Goal: Transaction & Acquisition: Download file/media

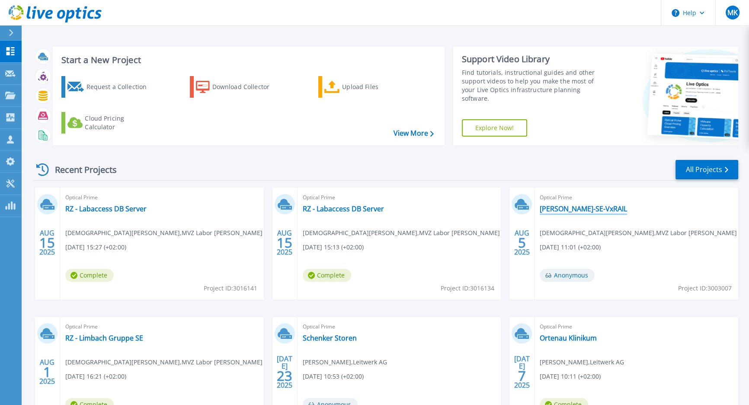
click at [588, 209] on link "[PERSON_NAME]-SE-VxRAIL" at bounding box center [583, 208] width 87 height 9
click at [588, 209] on link "Limbach-SE-VxRAIL" at bounding box center [583, 208] width 87 height 9
click at [588, 209] on link "[PERSON_NAME]-SE-VxRAIL" at bounding box center [583, 208] width 87 height 9
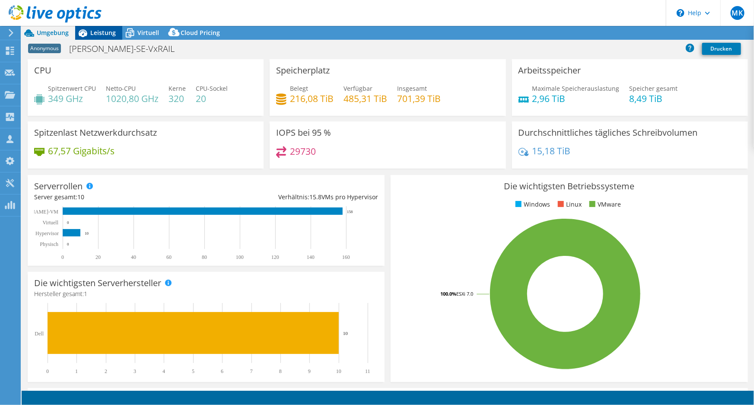
click at [103, 33] on span "Leistung" at bounding box center [103, 33] width 26 height 8
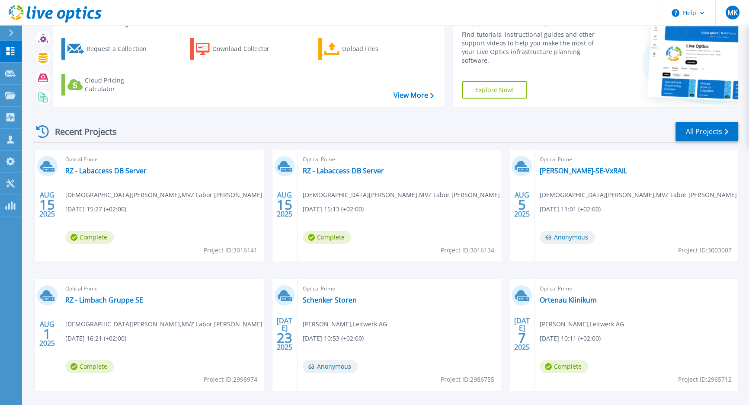
scroll to position [73, 0]
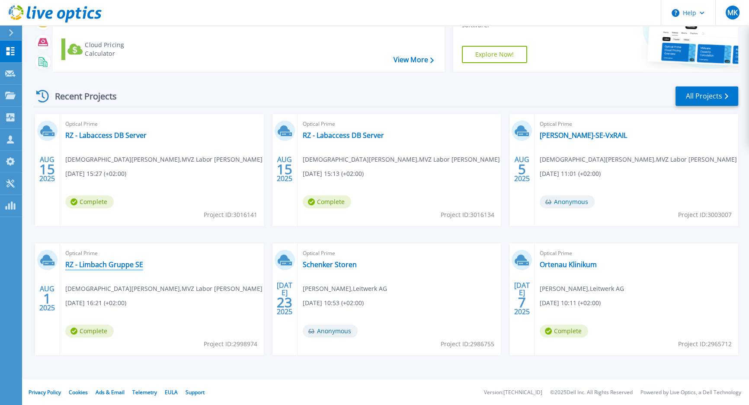
click at [127, 267] on link "RZ - Limbach Gruppe SE" at bounding box center [104, 264] width 78 height 9
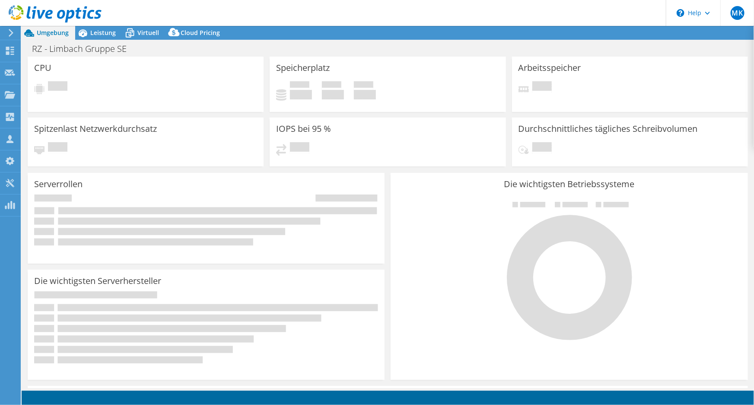
select select "USD"
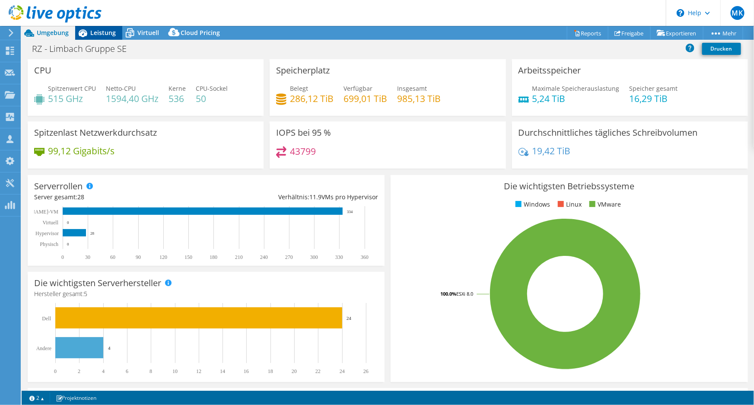
click at [102, 34] on span "Leistung" at bounding box center [103, 33] width 26 height 8
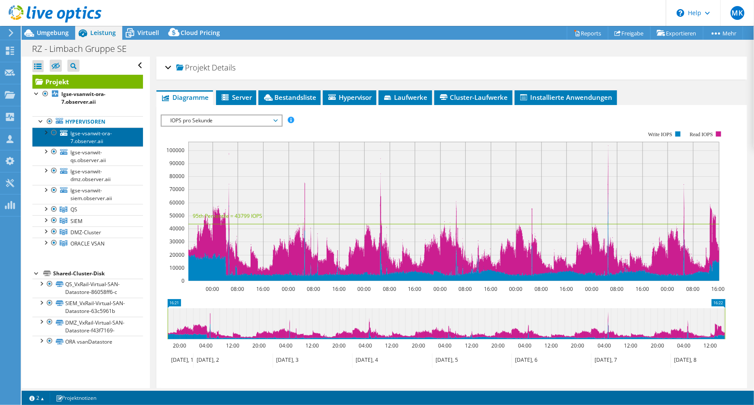
click at [78, 135] on span "lgse-vsanwit-ora-7.observer.aii" at bounding box center [91, 137] width 42 height 15
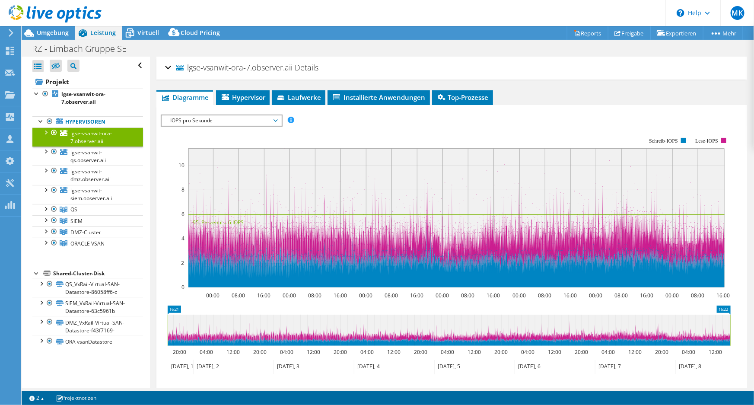
click at [52, 133] on div at bounding box center [54, 133] width 9 height 10
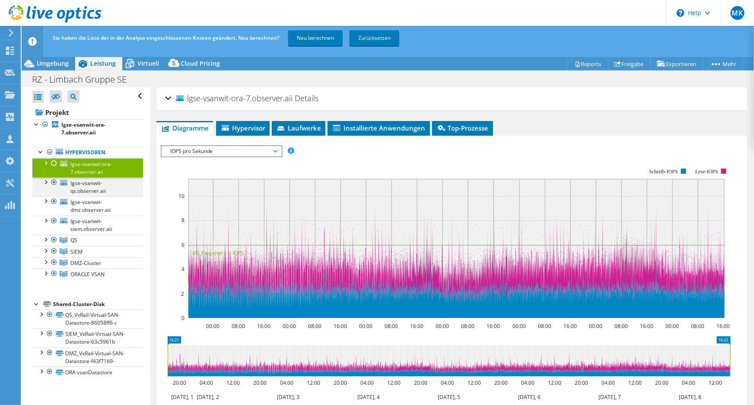
click at [57, 182] on div at bounding box center [54, 182] width 9 height 10
click at [54, 202] on div at bounding box center [54, 201] width 9 height 10
click at [55, 221] on div at bounding box center [54, 221] width 9 height 10
click at [52, 252] on div at bounding box center [54, 251] width 9 height 10
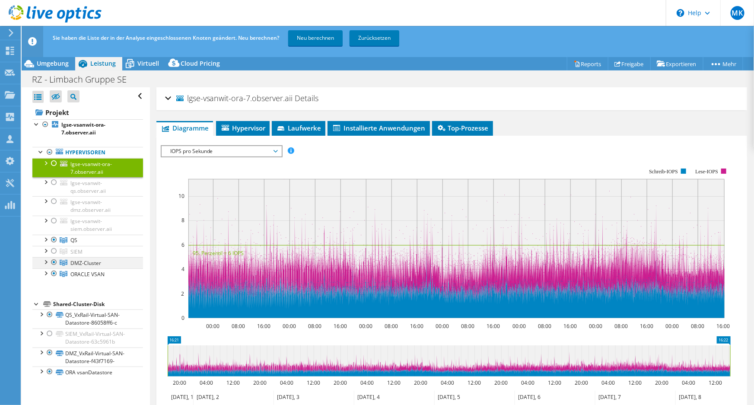
click at [54, 264] on div at bounding box center [54, 262] width 9 height 10
click at [54, 273] on div at bounding box center [54, 273] width 9 height 10
click at [314, 35] on link "Neu berechnen" at bounding box center [315, 38] width 54 height 16
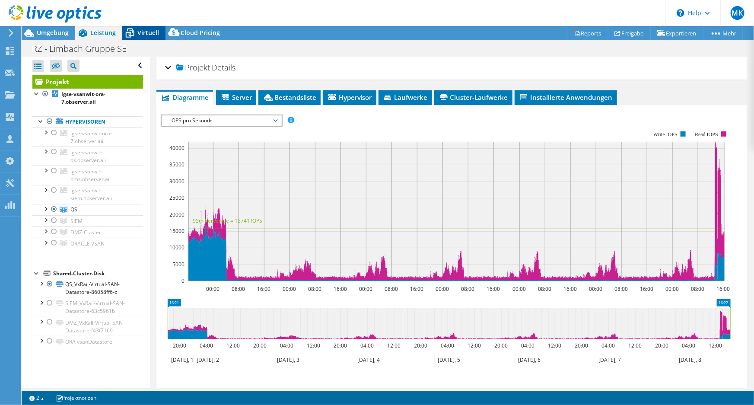
click at [150, 32] on span "Virtuell" at bounding box center [148, 33] width 22 height 8
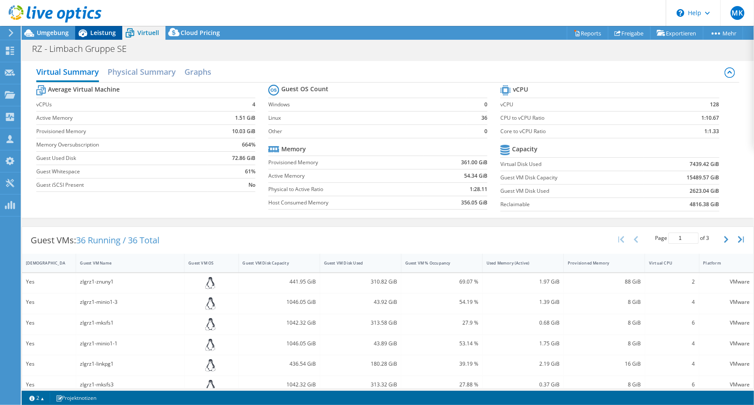
click at [99, 32] on span "Leistung" at bounding box center [103, 33] width 26 height 8
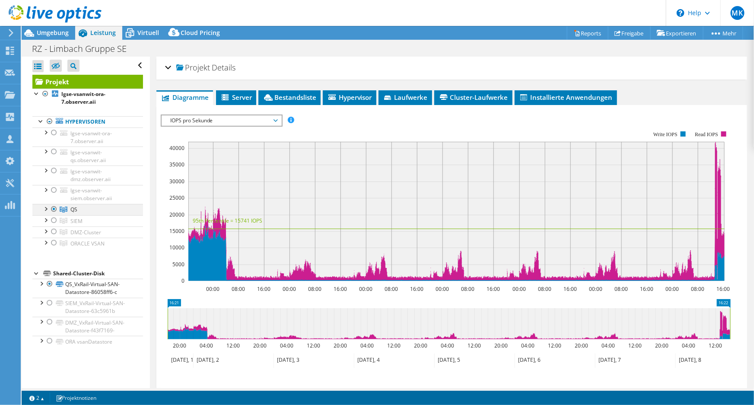
click at [52, 211] on div at bounding box center [54, 209] width 9 height 10
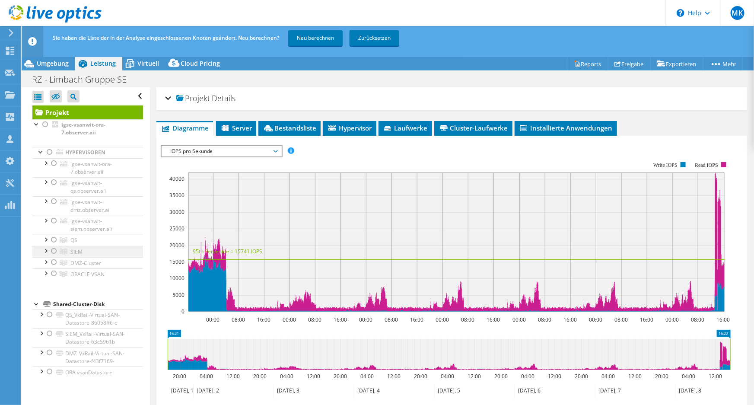
click at [54, 252] on div at bounding box center [54, 251] width 9 height 10
click at [320, 41] on link "Neu berechnen" at bounding box center [315, 38] width 54 height 16
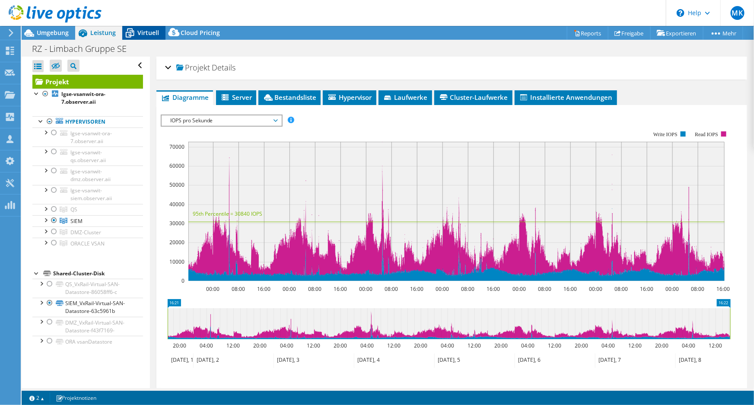
click at [142, 30] on span "Virtuell" at bounding box center [148, 33] width 22 height 8
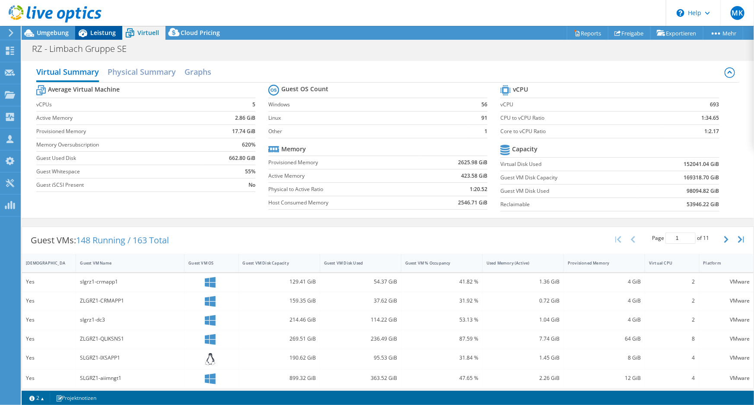
click at [115, 35] on span "Leistung" at bounding box center [103, 33] width 26 height 8
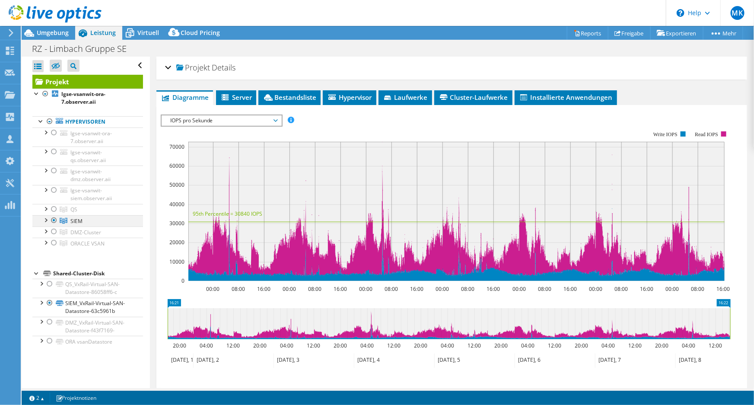
click at [51, 220] on div at bounding box center [54, 220] width 9 height 10
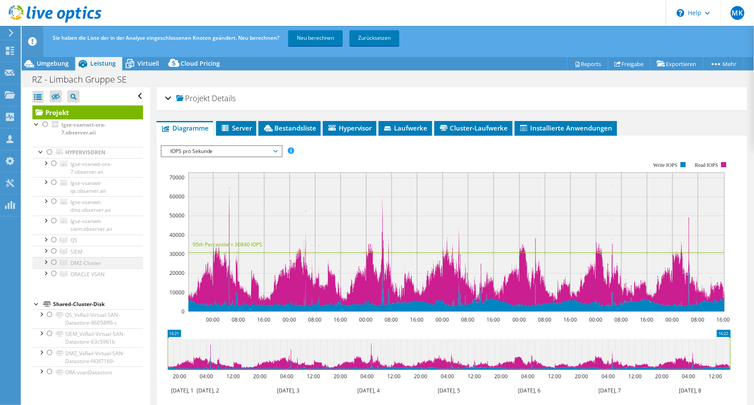
click at [53, 262] on div at bounding box center [54, 262] width 9 height 10
click at [307, 42] on link "Neu berechnen" at bounding box center [315, 38] width 54 height 16
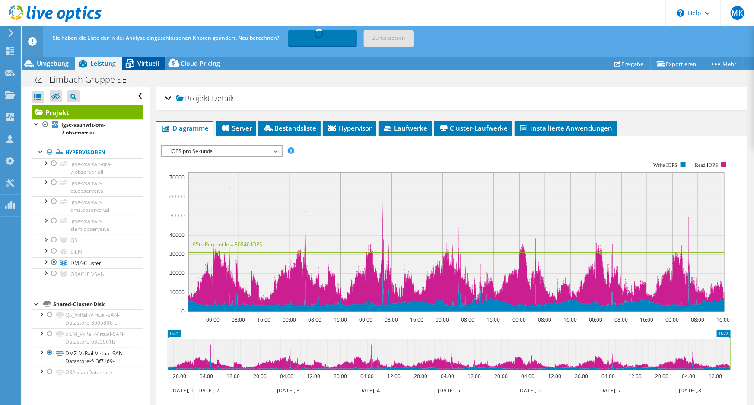
click at [146, 61] on span "Virtuell" at bounding box center [148, 63] width 22 height 8
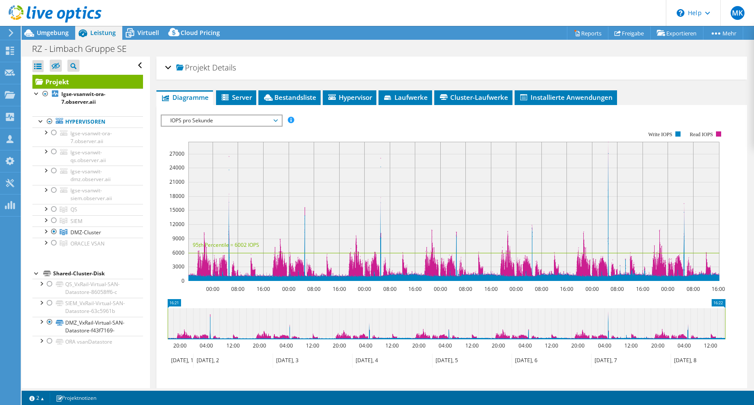
select select "USD"
click at [147, 32] on span "Virtuell" at bounding box center [148, 33] width 22 height 8
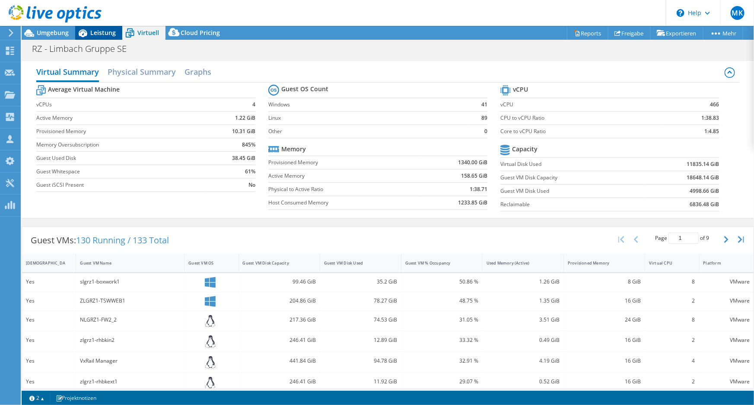
click at [112, 35] on span "Leistung" at bounding box center [103, 33] width 26 height 8
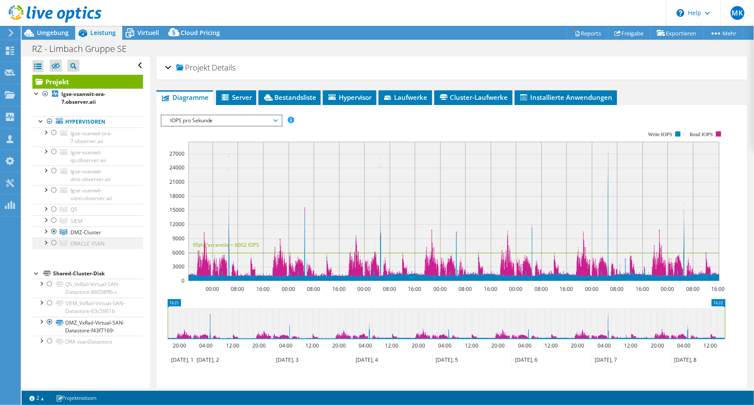
click at [52, 243] on div at bounding box center [54, 243] width 9 height 10
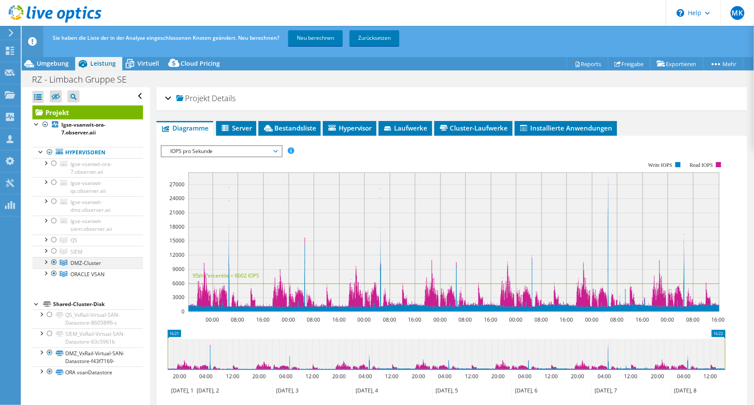
click at [54, 261] on div at bounding box center [54, 262] width 9 height 10
click at [312, 44] on link "Neu berechnen" at bounding box center [315, 38] width 54 height 16
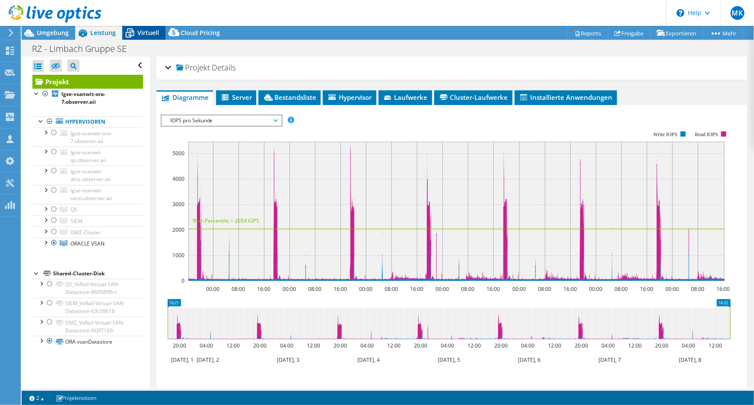
click at [150, 33] on span "Virtuell" at bounding box center [148, 33] width 22 height 8
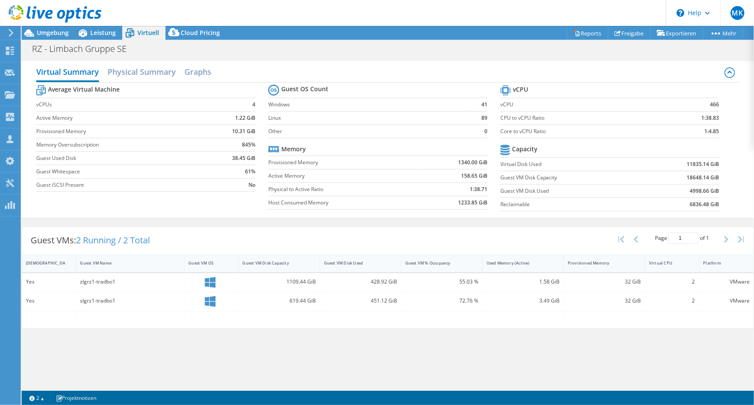
click at [136, 39] on icon at bounding box center [129, 33] width 15 height 15
click at [101, 35] on span "Leistung" at bounding box center [103, 33] width 26 height 8
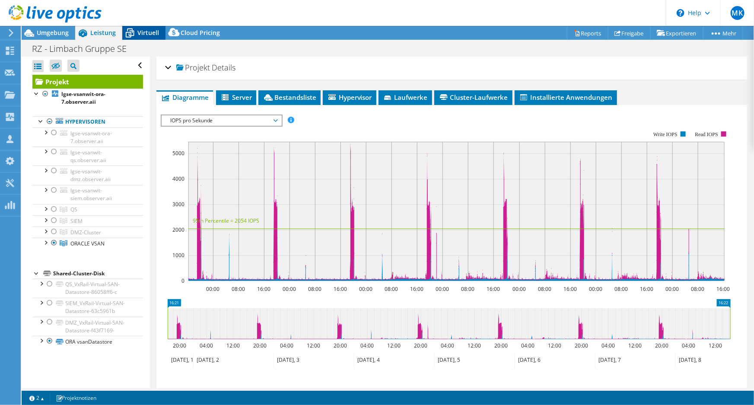
click at [138, 33] on span "Virtuell" at bounding box center [148, 33] width 22 height 8
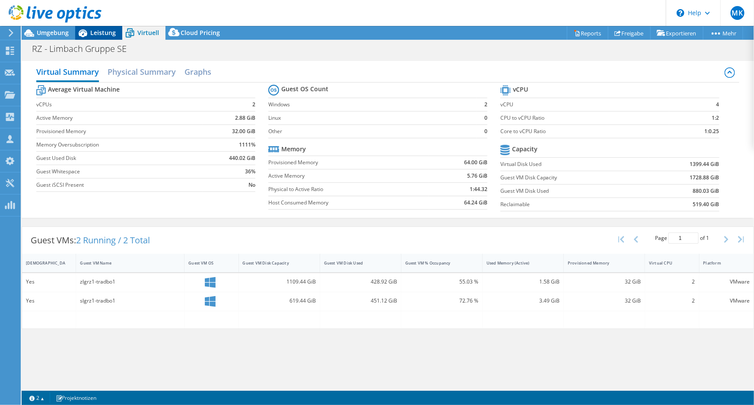
click at [112, 33] on span "Leistung" at bounding box center [103, 33] width 26 height 8
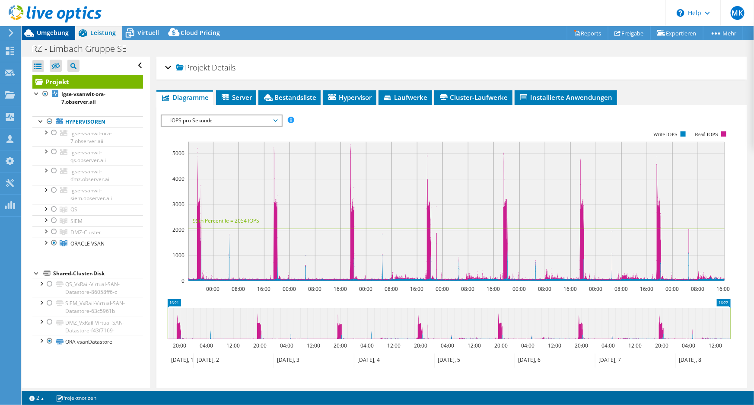
click at [57, 34] on span "Umgebung" at bounding box center [53, 33] width 32 height 8
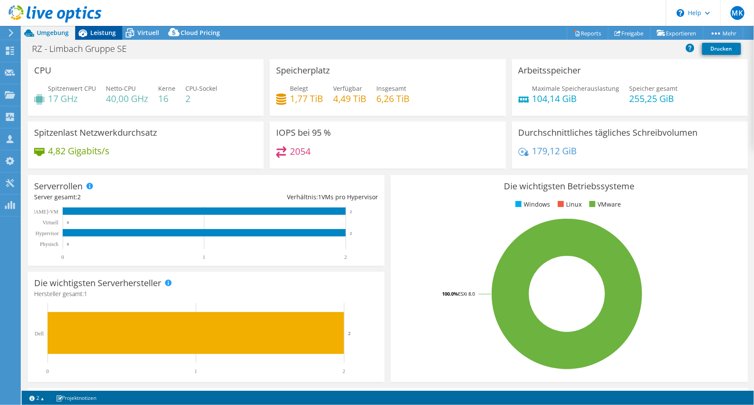
click at [99, 31] on span "Leistung" at bounding box center [103, 33] width 26 height 8
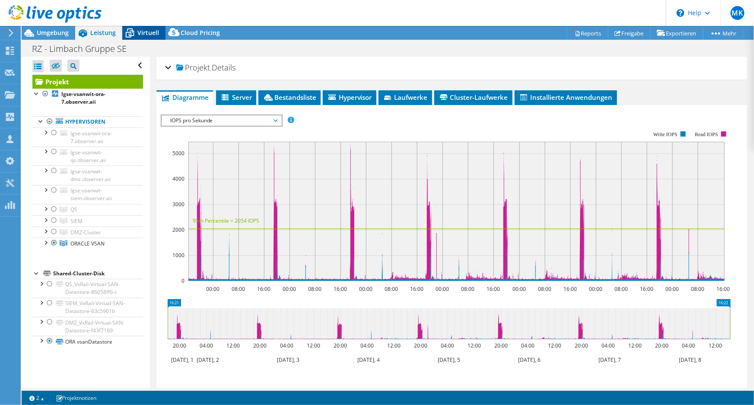
click at [129, 28] on icon at bounding box center [129, 33] width 15 height 15
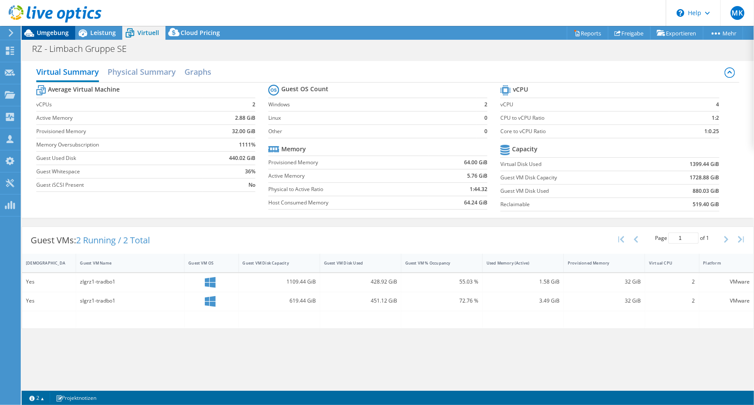
click at [51, 36] on span "Umgebung" at bounding box center [53, 33] width 32 height 8
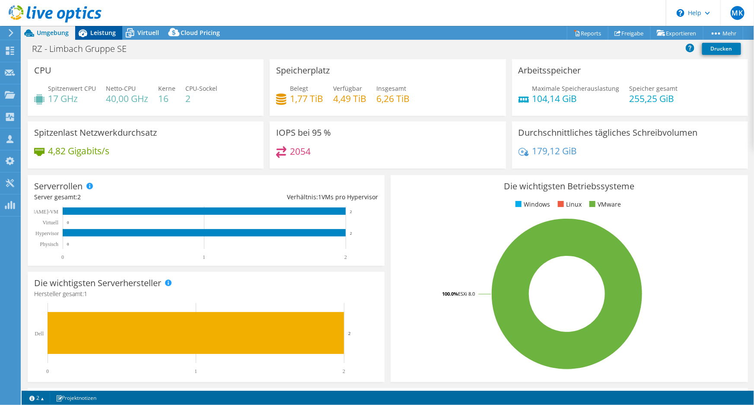
click at [113, 31] on span "Leistung" at bounding box center [103, 33] width 26 height 8
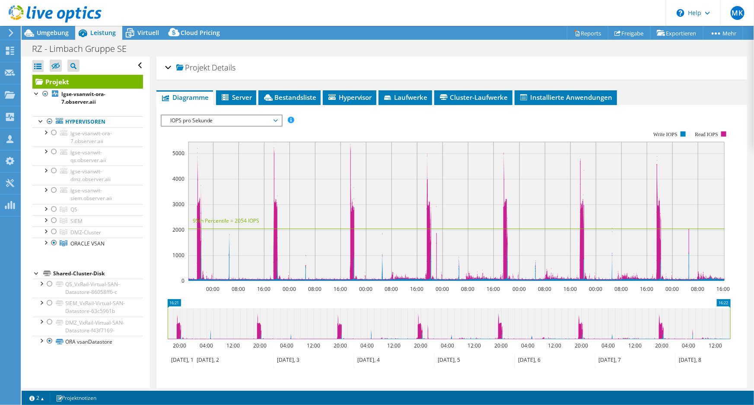
click at [232, 10] on header "MK Vertriebspartner Martin Kiefer MKiefer@leitwerk.de Leitwerk AG My Profile Lo…" at bounding box center [377, 13] width 754 height 26
click at [21, 93] on div "Projekte" at bounding box center [41, 95] width 42 height 22
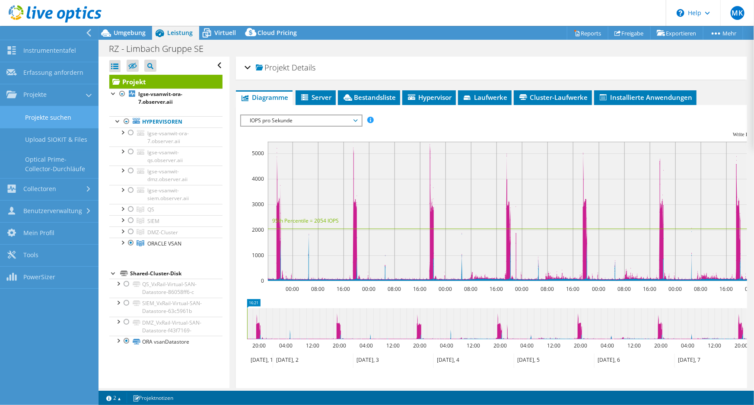
click at [30, 115] on link "Projekte suchen" at bounding box center [49, 117] width 99 height 22
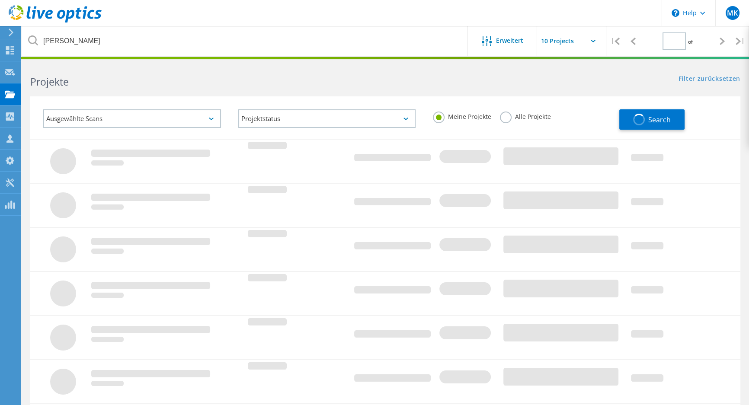
type input "1"
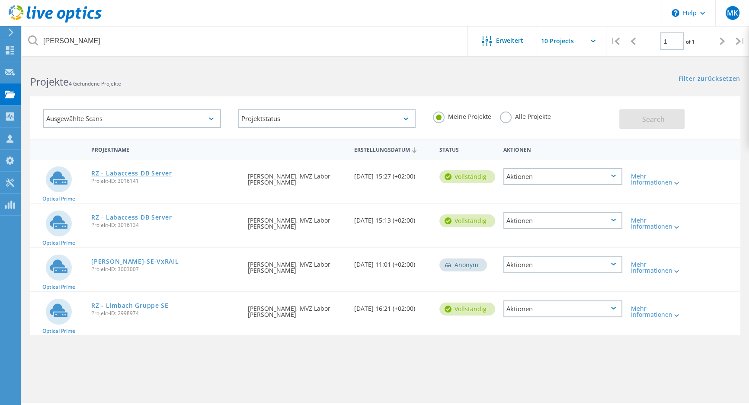
click at [162, 173] on link "RZ - Labaccess DB Server" at bounding box center [131, 173] width 80 height 6
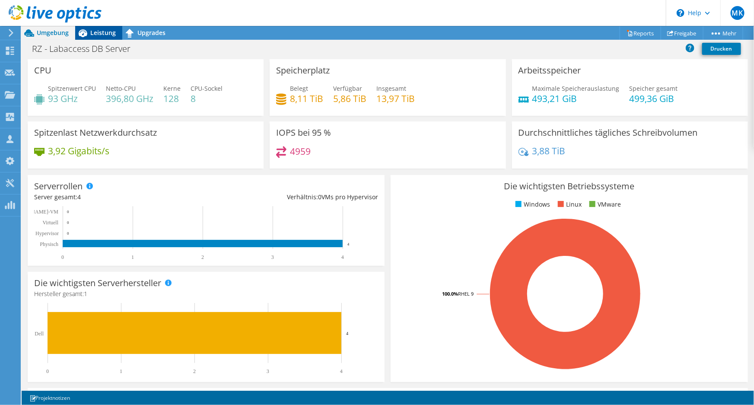
click at [109, 35] on span "Leistung" at bounding box center [103, 33] width 26 height 8
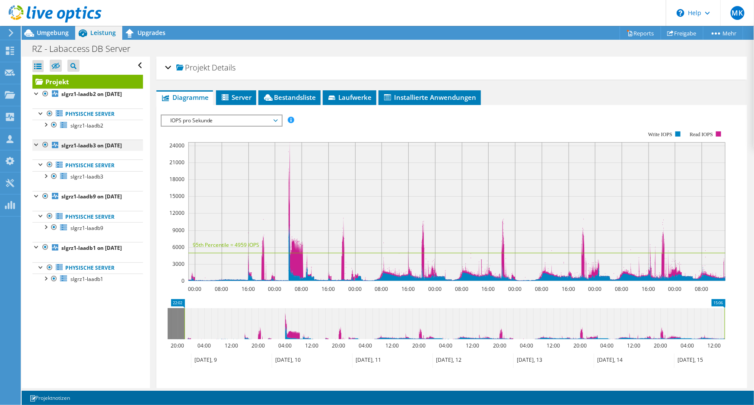
click at [48, 150] on div at bounding box center [45, 145] width 9 height 10
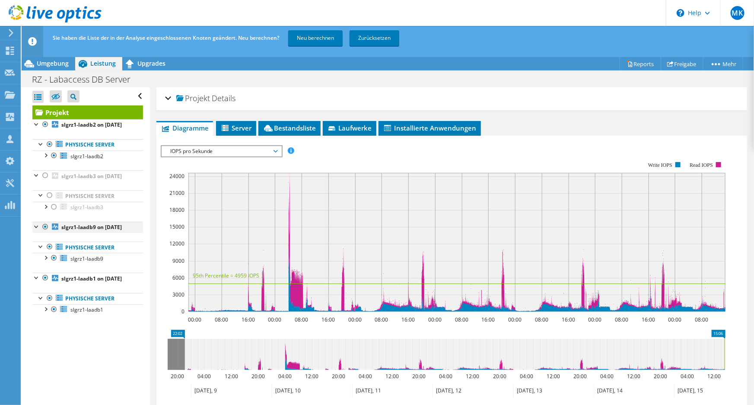
click at [47, 232] on div at bounding box center [45, 227] width 9 height 10
click at [47, 283] on div at bounding box center [45, 278] width 9 height 10
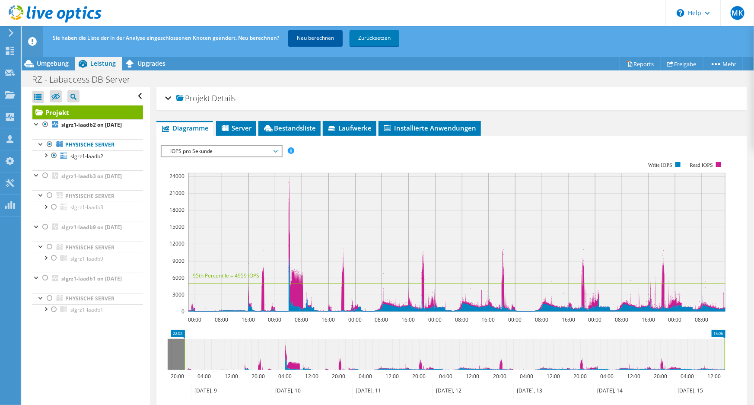
click at [323, 39] on link "Neu berechnen" at bounding box center [315, 38] width 54 height 16
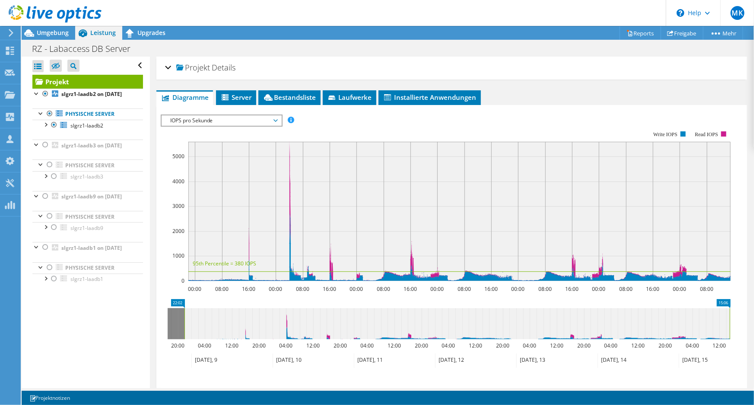
click at [245, 125] on div "IOPS pro Sekunde IOPS pro Sekunde Disk-Durchsatz IO-Size Latenz Queue-Depth CPU…" at bounding box center [222, 121] width 122 height 12
click at [251, 121] on span "IOPS pro Sekunde" at bounding box center [221, 120] width 111 height 10
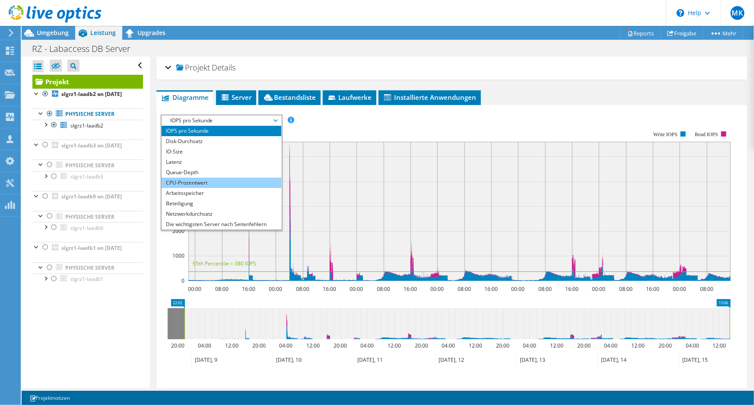
click at [237, 178] on li "CPU-Prozentwert" at bounding box center [222, 183] width 120 height 10
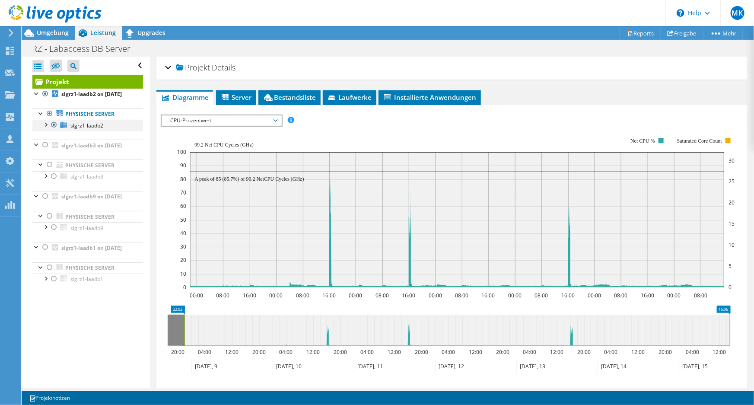
click at [44, 128] on div at bounding box center [45, 124] width 9 height 9
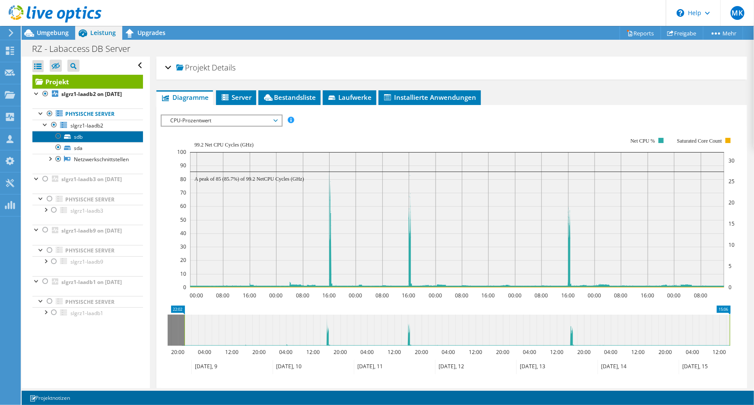
click at [78, 142] on link "sdb" at bounding box center [87, 136] width 111 height 11
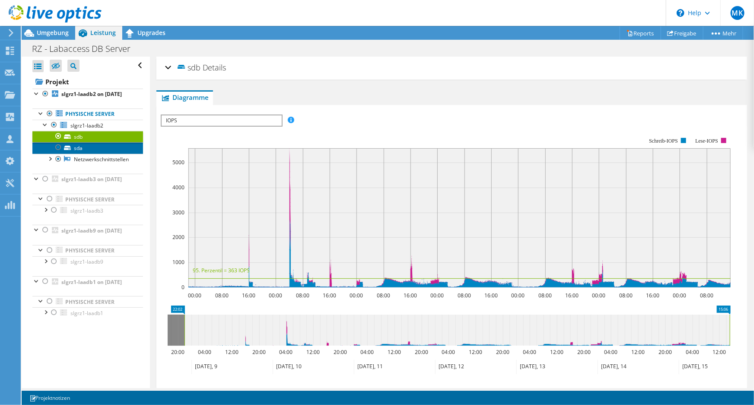
click at [78, 153] on link "sda" at bounding box center [87, 147] width 111 height 11
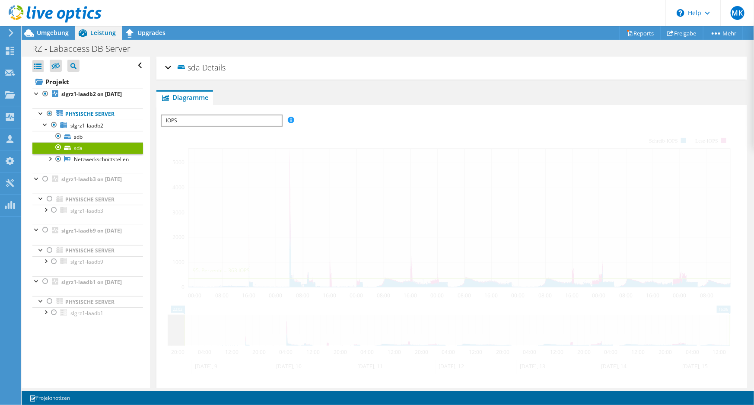
click at [85, 129] on span "slgrz1-laadb2" at bounding box center [86, 125] width 33 height 7
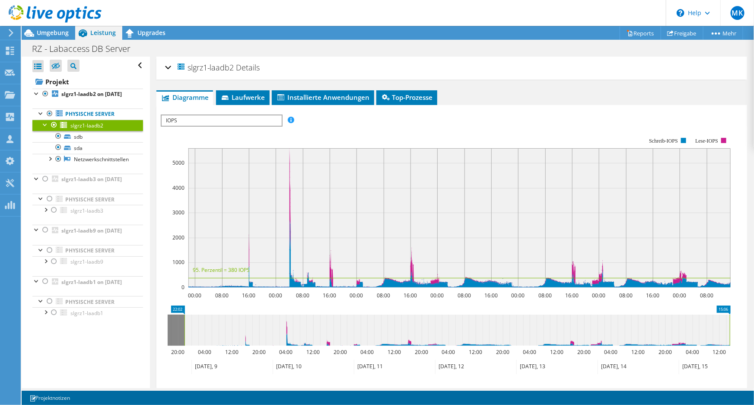
click at [216, 119] on span "IOPS" at bounding box center [222, 120] width 120 height 10
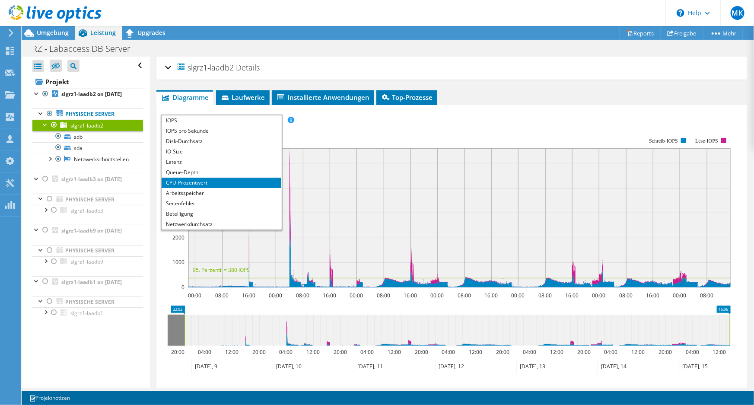
click at [203, 178] on li "CPU-Prozentwert" at bounding box center [222, 183] width 120 height 10
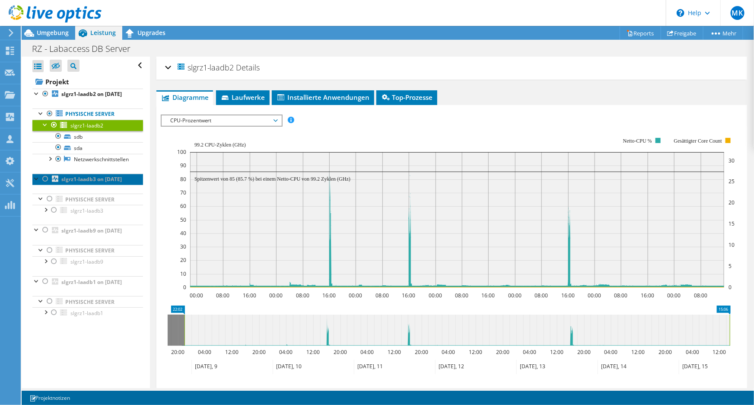
click at [66, 183] on b "slgrz1-laadb3 on [DATE]" at bounding box center [91, 179] width 61 height 7
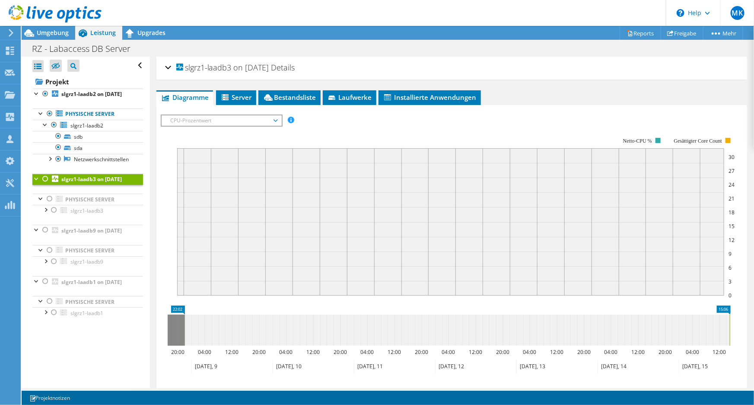
click at [46, 184] on div at bounding box center [45, 179] width 9 height 10
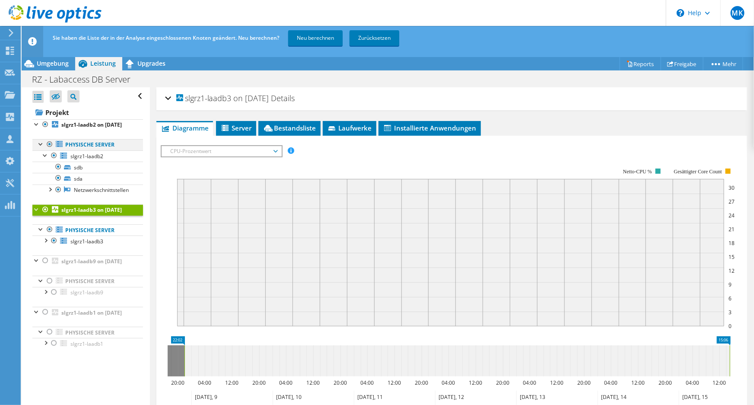
click at [49, 150] on div at bounding box center [49, 144] width 9 height 10
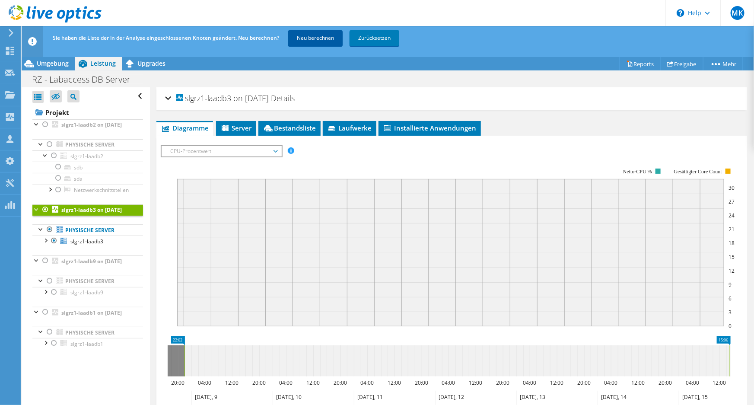
click at [316, 36] on link "Neu berechnen" at bounding box center [315, 38] width 54 height 16
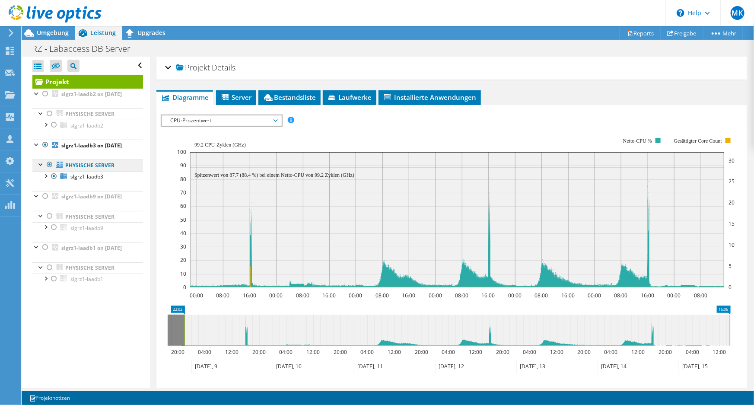
click at [73, 120] on link "Physische Server" at bounding box center [87, 114] width 111 height 11
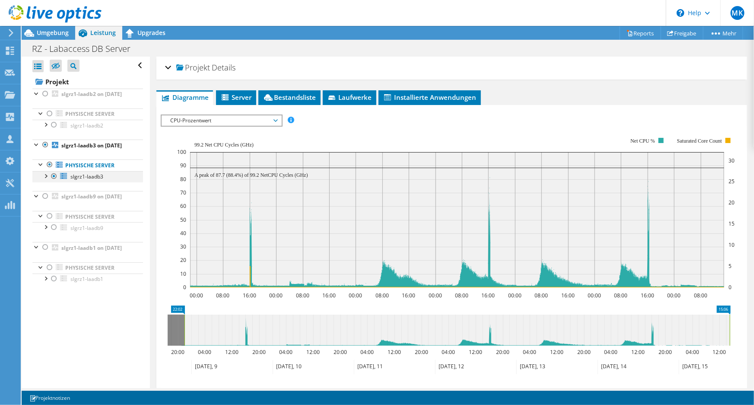
click at [48, 180] on div at bounding box center [45, 175] width 9 height 9
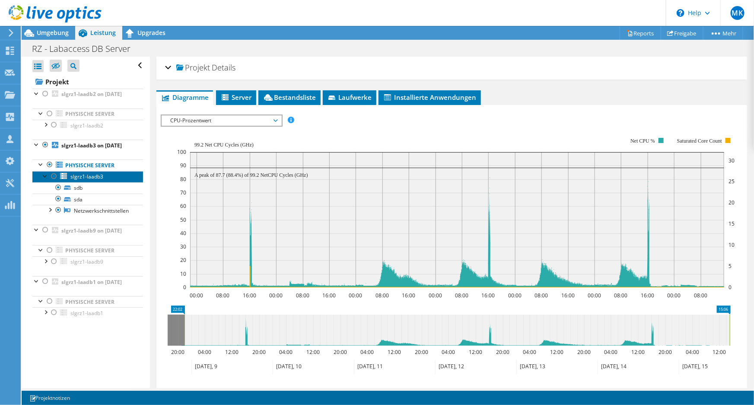
click at [86, 180] on span "slgrz1-laadb3" at bounding box center [86, 176] width 33 height 7
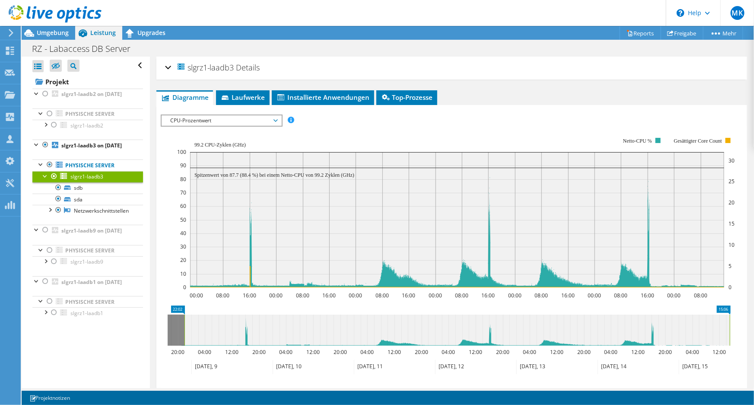
click at [169, 67] on div "slgrz1-laadb3 Details" at bounding box center [452, 68] width 574 height 19
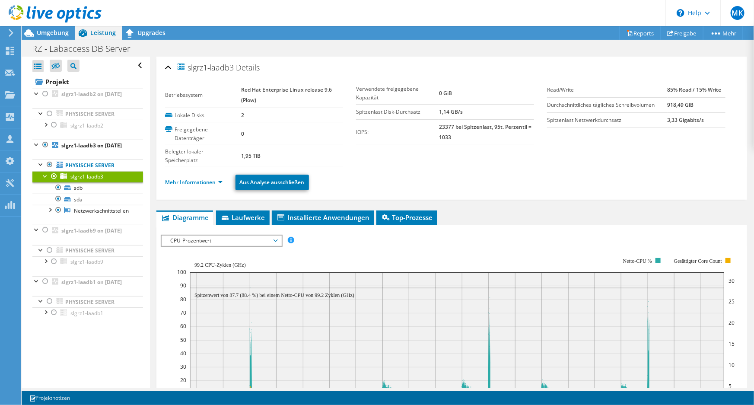
click at [194, 185] on li "Mehr Informationen" at bounding box center [196, 183] width 63 height 10
click at [195, 183] on link "Mehr Informationen" at bounding box center [194, 182] width 58 height 7
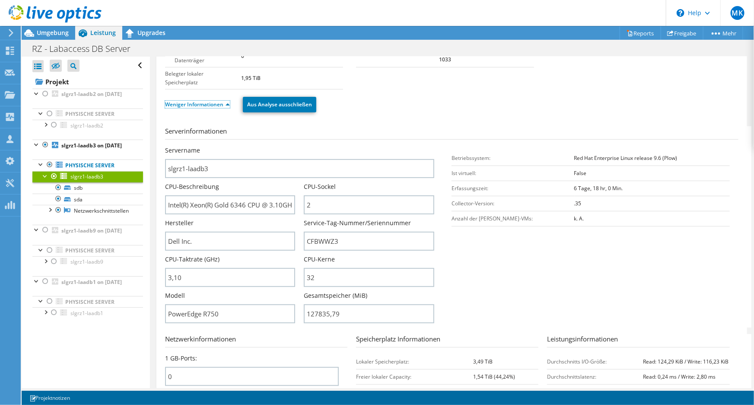
scroll to position [78, 0]
drag, startPoint x: 228, startPoint y: 314, endPoint x: 147, endPoint y: 313, distance: 80.9
click at [147, 313] on div "Alle öffnen Alle schließen Ausgeschlossene Knoten verbergen Projektbaumfilter" at bounding box center [388, 223] width 733 height 332
drag, startPoint x: 185, startPoint y: 278, endPoint x: 162, endPoint y: 278, distance: 22.9
click at [162, 278] on div "slgrz1-laadb3 Details Betriebssystem Red Hat Enterprise Linux release 9.6 (Plow…" at bounding box center [452, 245] width 591 height 535
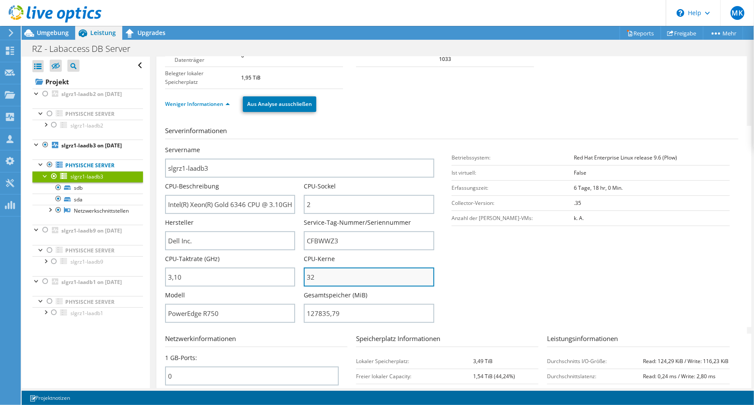
type input "310"
drag, startPoint x: 317, startPoint y: 277, endPoint x: 288, endPoint y: 279, distance: 29.5
click at [288, 146] on div "Servername slgrz1-laadb3 CPU-Beschreibung Intel(R) Xeon(R) Gold 6346 CPU @ 3.10…" at bounding box center [304, 146] width 278 height 0
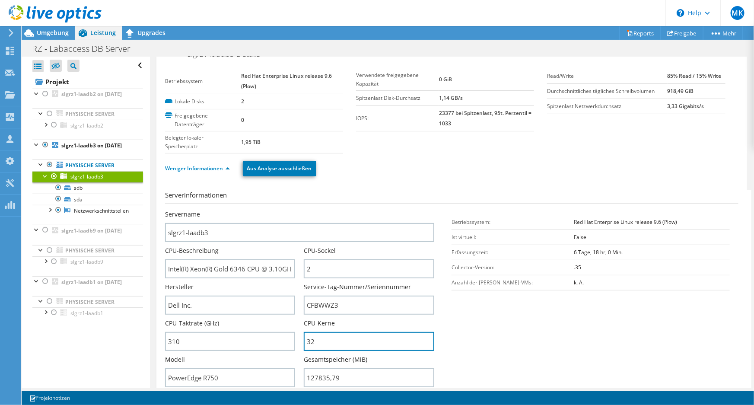
scroll to position [0, 0]
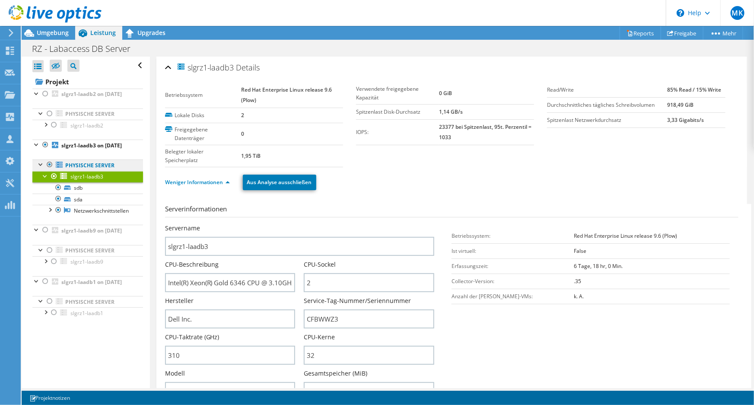
click at [94, 120] on link "Physische Server" at bounding box center [87, 114] width 111 height 11
click at [102, 120] on link "Physische Server" at bounding box center [87, 114] width 111 height 11
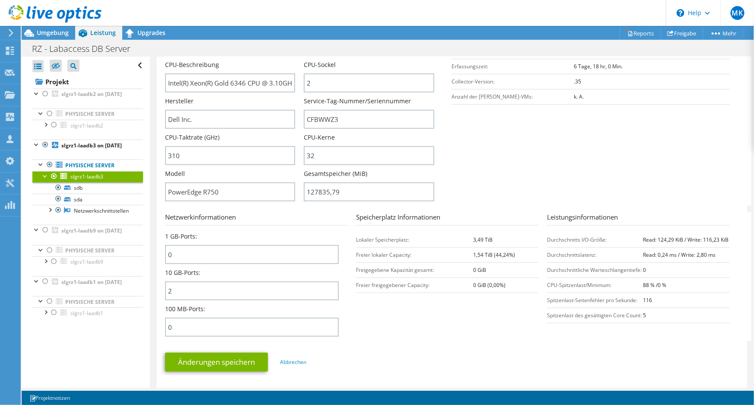
scroll to position [210, 0]
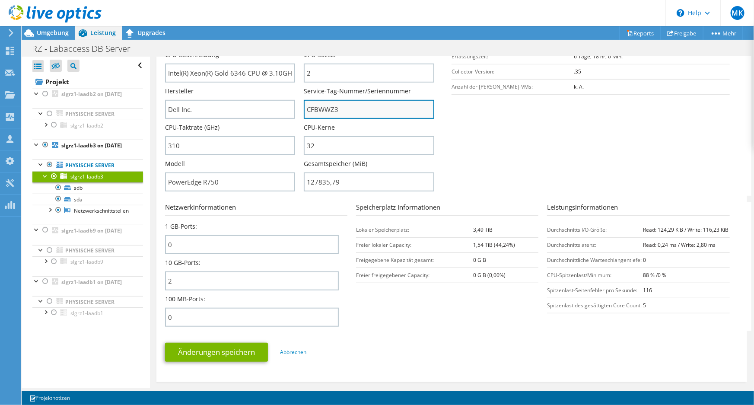
click at [314, 109] on input "CFBWWZ3" at bounding box center [369, 109] width 131 height 19
click at [42, 92] on div at bounding box center [45, 94] width 9 height 10
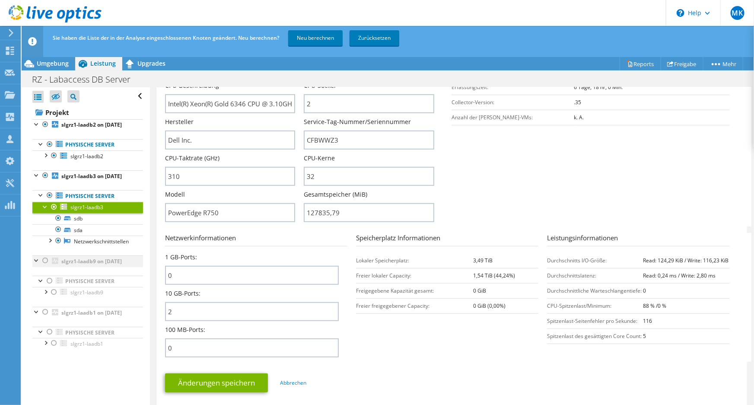
click at [45, 266] on div at bounding box center [45, 261] width 9 height 10
click at [43, 317] on div at bounding box center [45, 312] width 9 height 10
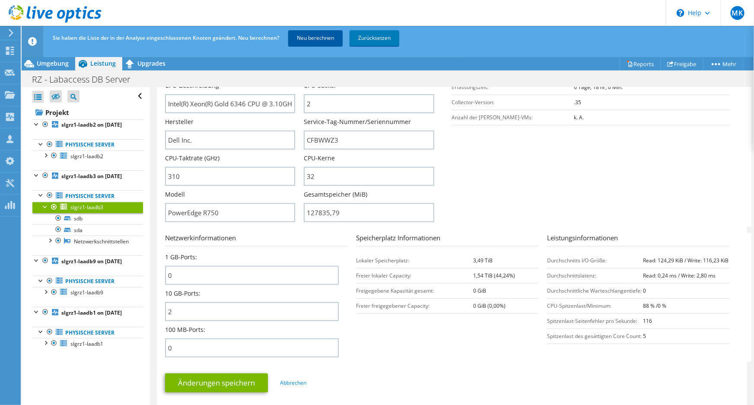
click at [320, 39] on link "Neu berechnen" at bounding box center [315, 38] width 54 height 16
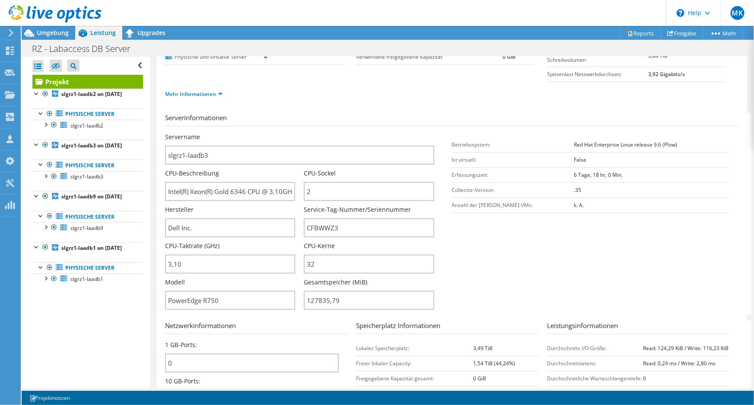
scroll to position [187, 0]
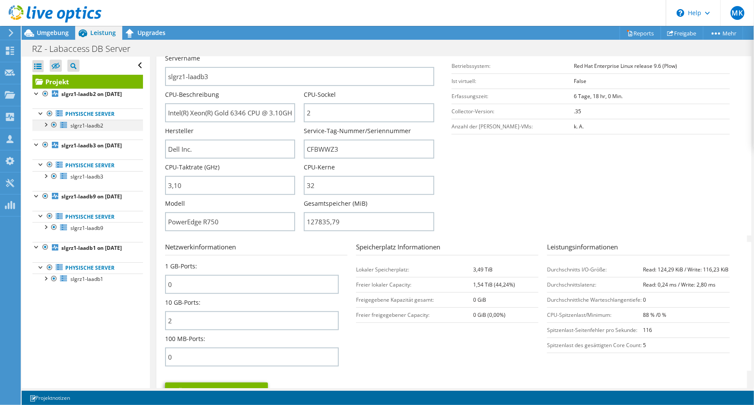
click at [46, 128] on div at bounding box center [45, 124] width 9 height 9
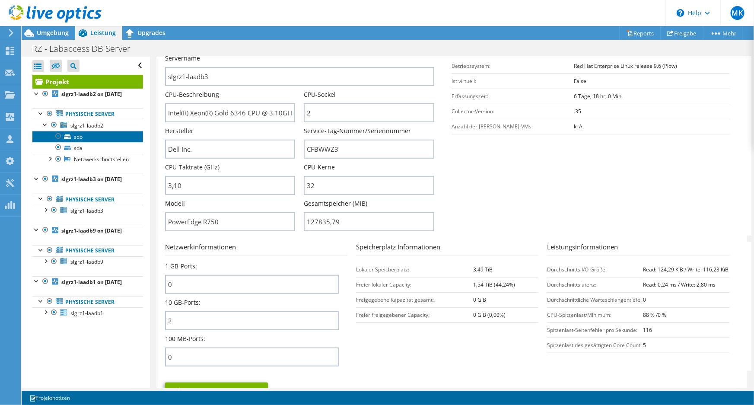
click at [77, 142] on link "sdb" at bounding box center [87, 136] width 111 height 11
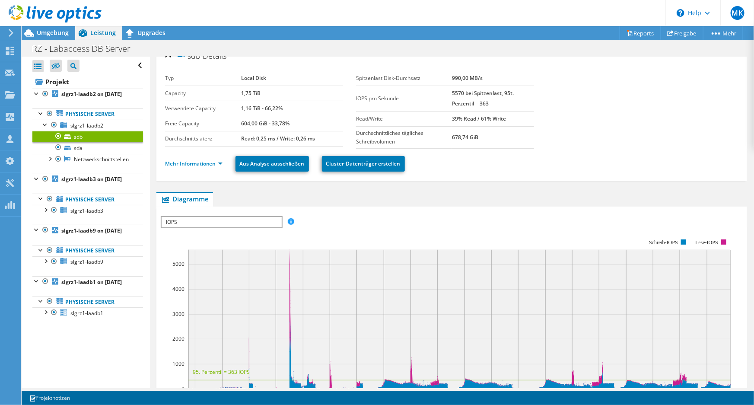
scroll to position [0, 0]
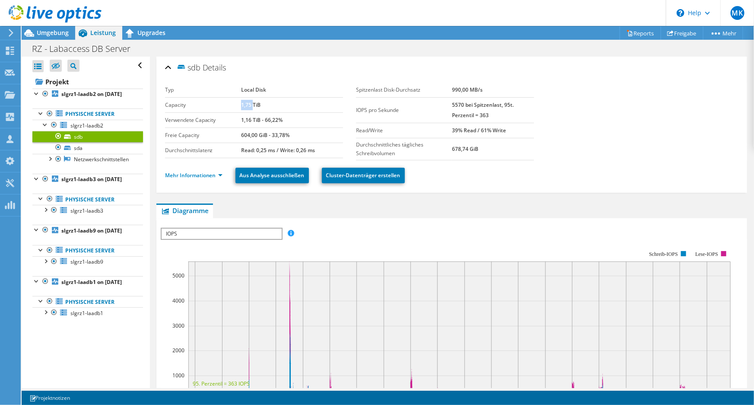
drag, startPoint x: 241, startPoint y: 103, endPoint x: 251, endPoint y: 103, distance: 9.9
click at [251, 103] on b "1,75 TiB" at bounding box center [250, 104] width 19 height 7
click at [79, 152] on link "sda" at bounding box center [87, 147] width 111 height 11
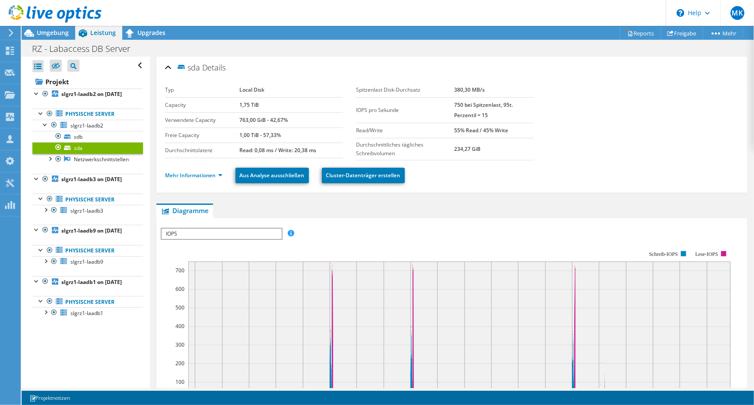
drag, startPoint x: 268, startPoint y: 131, endPoint x: 251, endPoint y: 103, distance: 32.5
click at [251, 103] on tr "Capacity 1,75 TiB" at bounding box center [254, 104] width 178 height 15
click at [82, 214] on span "slgrz1-laadb3" at bounding box center [86, 210] width 33 height 7
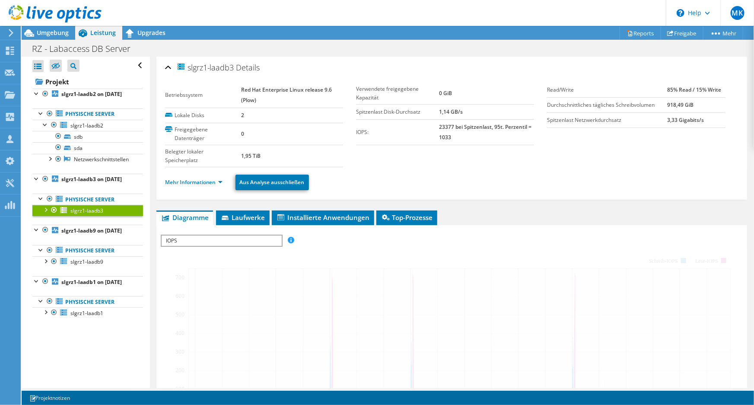
drag, startPoint x: 48, startPoint y: 223, endPoint x: 43, endPoint y: 229, distance: 7.4
click at [48, 214] on div at bounding box center [45, 209] width 9 height 9
click at [47, 214] on div at bounding box center [45, 209] width 9 height 9
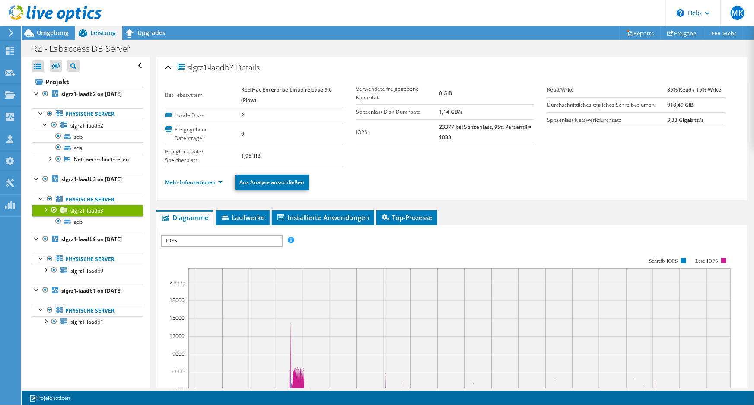
click at [43, 214] on div at bounding box center [45, 209] width 9 height 9
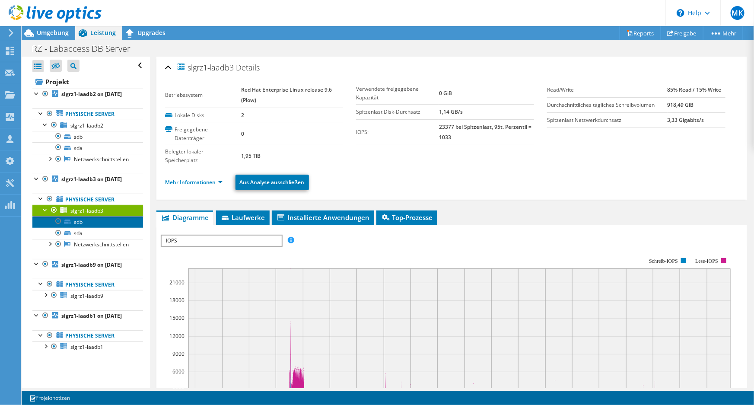
click at [71, 227] on link "sdb" at bounding box center [87, 221] width 111 height 11
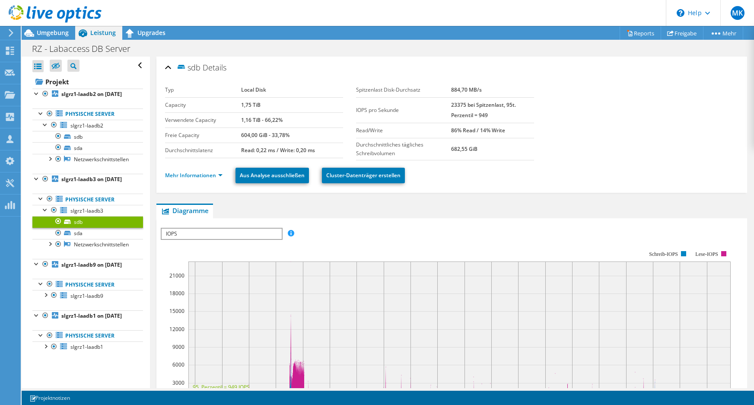
click at [80, 239] on link "sda" at bounding box center [87, 233] width 111 height 11
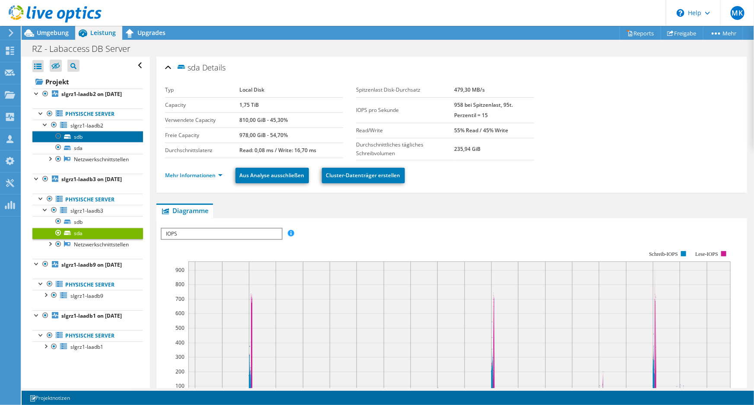
click at [81, 142] on link "sdb" at bounding box center [87, 136] width 111 height 11
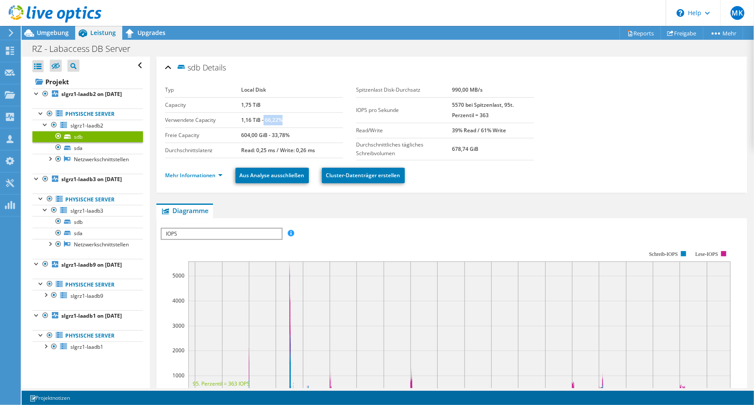
drag, startPoint x: 284, startPoint y: 120, endPoint x: 263, endPoint y: 118, distance: 21.3
click at [263, 118] on div "1,16 TiB - 66,22%" at bounding box center [292, 120] width 102 height 10
drag, startPoint x: 295, startPoint y: 132, endPoint x: 272, endPoint y: 131, distance: 23.0
click at [272, 131] on td "604,00 GiB - 33,78%" at bounding box center [292, 135] width 102 height 15
click at [78, 153] on link "sda" at bounding box center [87, 147] width 111 height 11
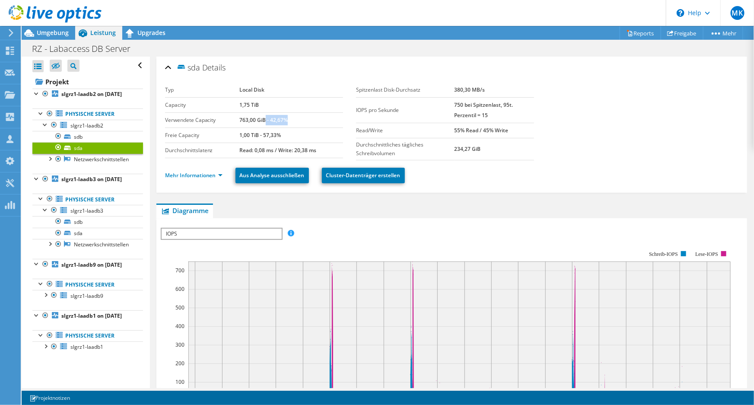
drag, startPoint x: 290, startPoint y: 119, endPoint x: 264, endPoint y: 118, distance: 26.4
click at [264, 118] on div "763,00 GiB - 42,67%" at bounding box center [292, 120] width 104 height 10
click at [83, 227] on link "sdb" at bounding box center [87, 221] width 111 height 11
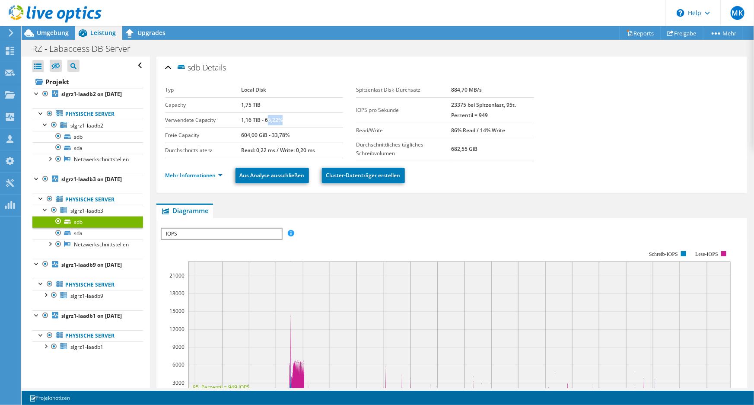
drag, startPoint x: 285, startPoint y: 117, endPoint x: 267, endPoint y: 118, distance: 18.2
click at [267, 118] on div "1,16 TiB - 66,22%" at bounding box center [292, 120] width 102 height 10
click at [79, 239] on link "sda" at bounding box center [87, 233] width 111 height 11
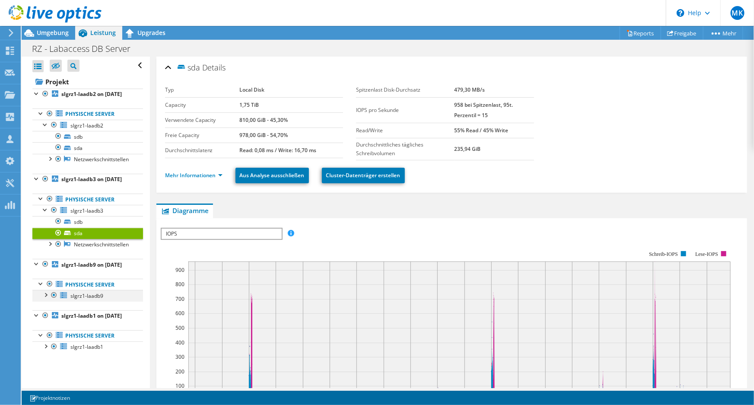
click at [47, 299] on div at bounding box center [45, 294] width 9 height 9
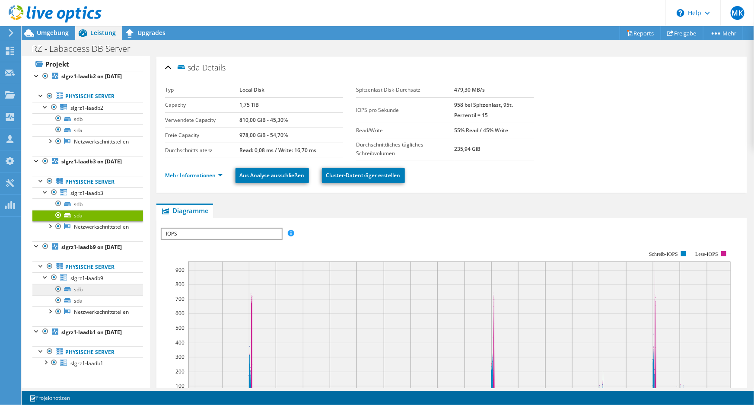
scroll to position [45, 0]
click at [77, 284] on link "sdb" at bounding box center [87, 289] width 111 height 11
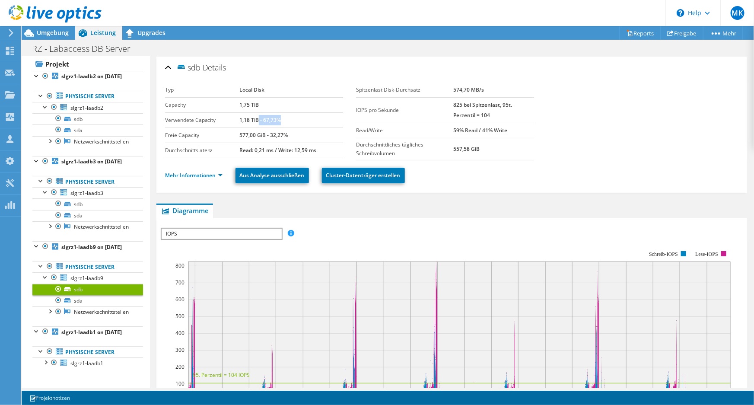
drag, startPoint x: 281, startPoint y: 119, endPoint x: 257, endPoint y: 120, distance: 24.7
click at [257, 120] on div "1,18 TiB - 67,73%" at bounding box center [292, 120] width 104 height 10
click at [74, 299] on link "sda" at bounding box center [87, 300] width 111 height 11
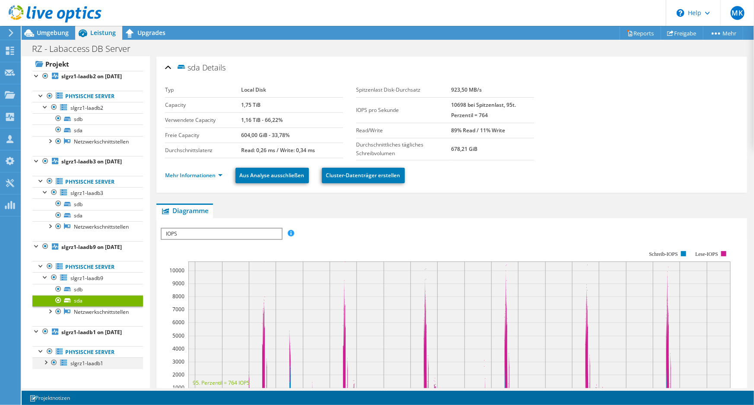
click at [45, 366] on div at bounding box center [45, 362] width 9 height 9
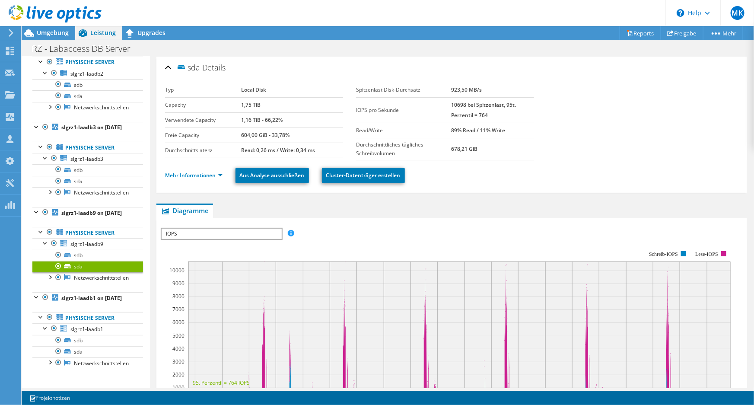
scroll to position [78, 0]
click at [80, 342] on link "sdb" at bounding box center [87, 340] width 111 height 11
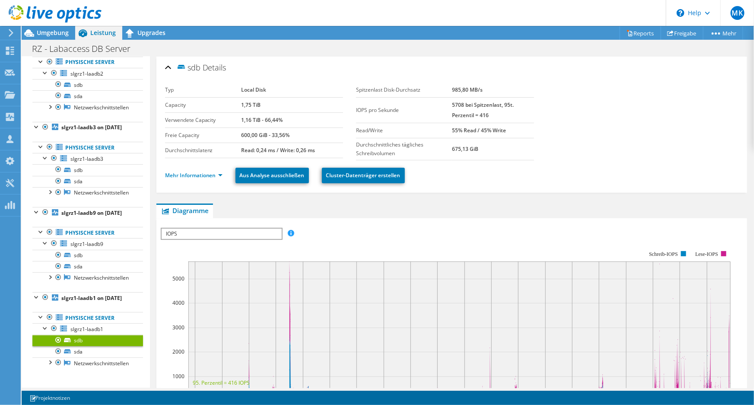
drag, startPoint x: 265, startPoint y: 106, endPoint x: 238, endPoint y: 105, distance: 27.2
click at [238, 105] on tr "Capacity 1,75 TiB" at bounding box center [254, 104] width 178 height 15
drag, startPoint x: 293, startPoint y: 123, endPoint x: 233, endPoint y: 121, distance: 60.1
click at [233, 121] on tr "Verwendete Capacity 1,16 TiB - 66,44%" at bounding box center [254, 119] width 178 height 15
click at [81, 357] on link "sda" at bounding box center [87, 351] width 111 height 11
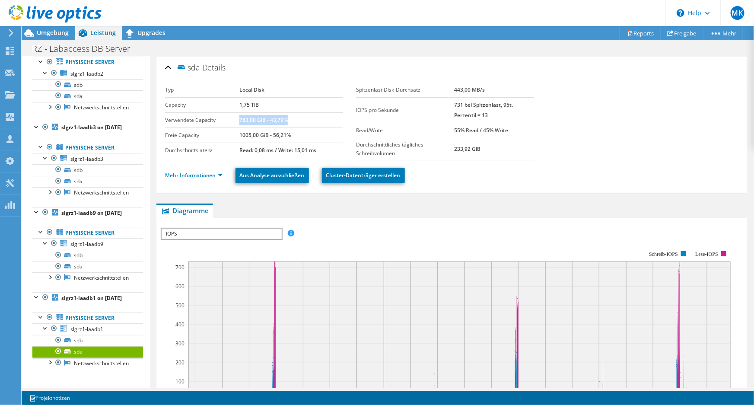
drag, startPoint x: 293, startPoint y: 118, endPoint x: 240, endPoint y: 121, distance: 53.2
click at [240, 121] on div "783,00 GiB - 43,79%" at bounding box center [292, 120] width 104 height 10
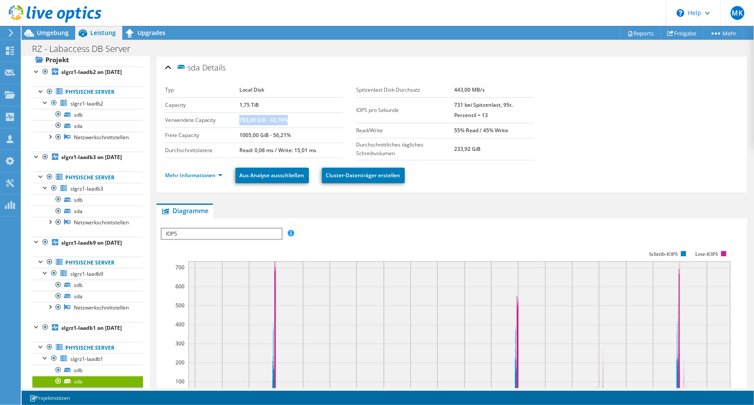
scroll to position [0, 0]
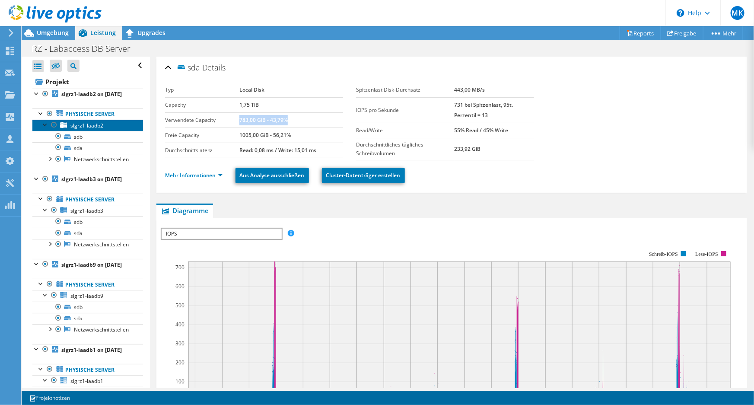
click at [79, 131] on link "slgrz1-laadb2" at bounding box center [87, 125] width 111 height 11
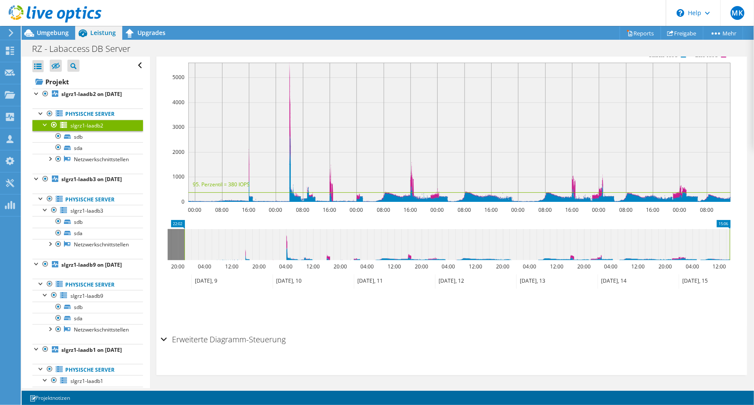
scroll to position [9, 0]
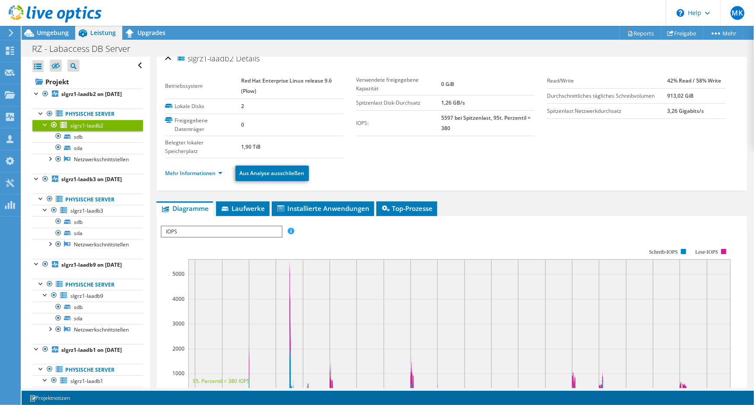
click at [234, 233] on span "IOPS" at bounding box center [222, 232] width 120 height 10
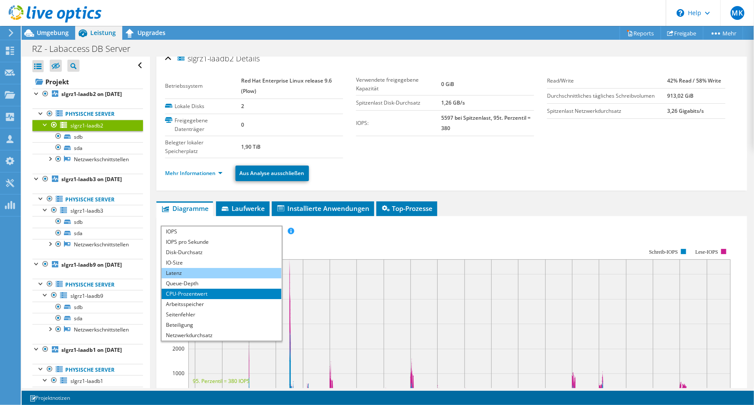
scroll to position [0, 0]
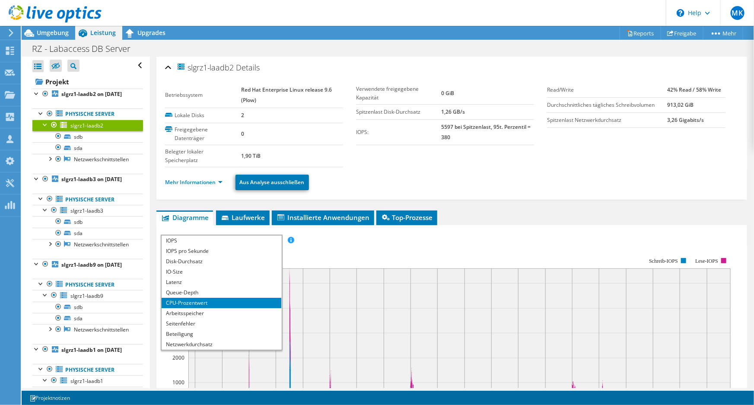
click at [220, 300] on li "CPU-Prozentwert" at bounding box center [222, 303] width 120 height 10
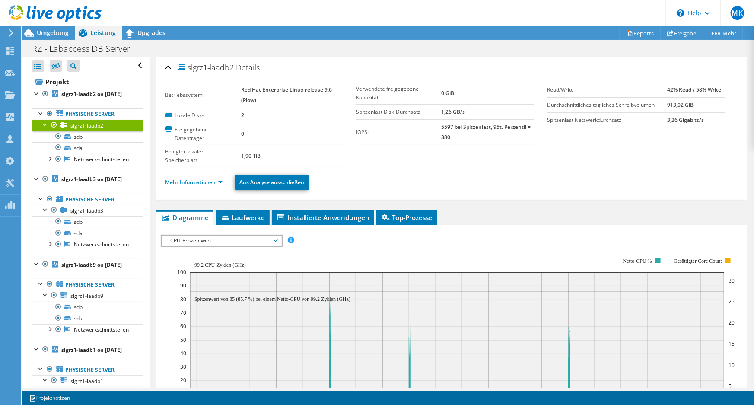
scroll to position [196, 0]
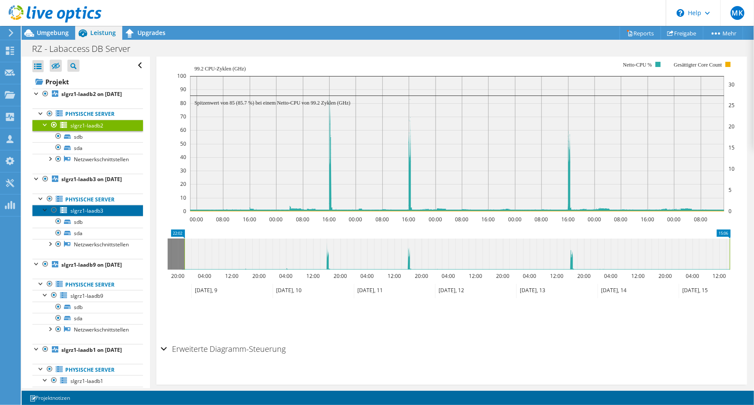
click at [79, 214] on span "slgrz1-laadb3" at bounding box center [86, 210] width 33 height 7
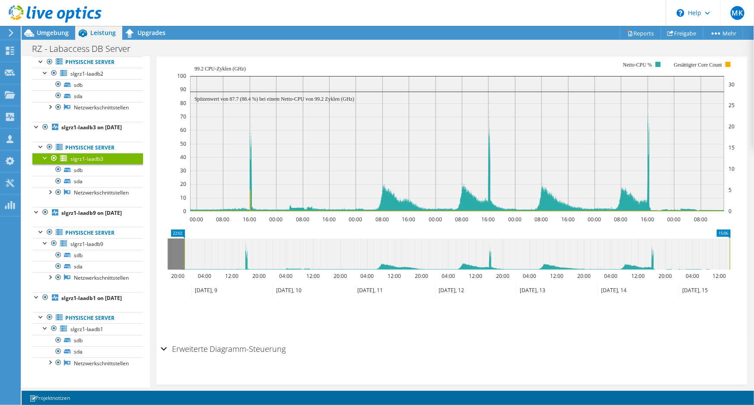
scroll to position [81, 0]
click at [79, 209] on b "slgrz1-laadb9 on [DATE]" at bounding box center [91, 212] width 61 height 7
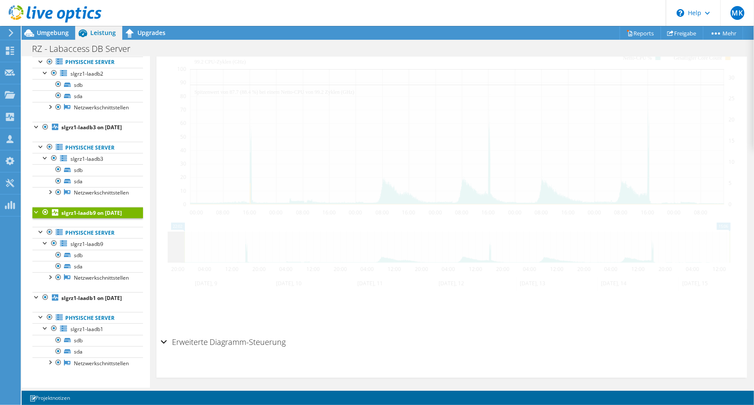
scroll to position [190, 0]
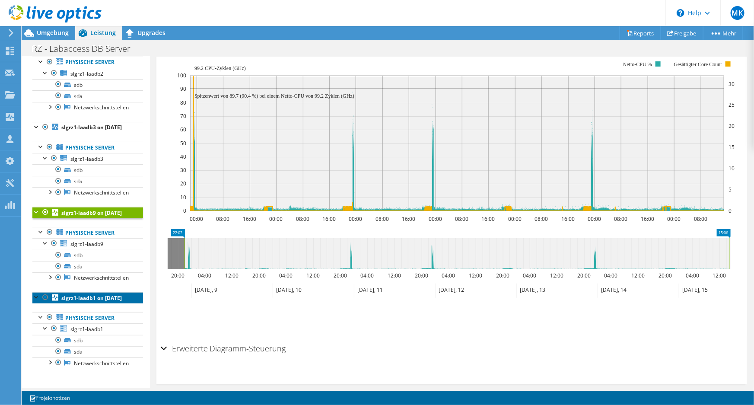
click at [70, 294] on b "slgrz1-laadb1 on [DATE]" at bounding box center [91, 297] width 61 height 7
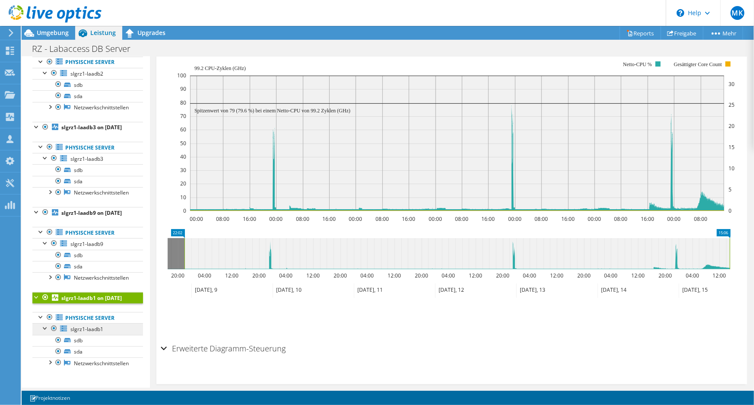
drag, startPoint x: 82, startPoint y: 319, endPoint x: 79, endPoint y: 324, distance: 6.0
click at [82, 319] on link "Physische Server" at bounding box center [87, 317] width 111 height 11
click at [78, 333] on span "slgrz1-laadb1" at bounding box center [86, 329] width 33 height 7
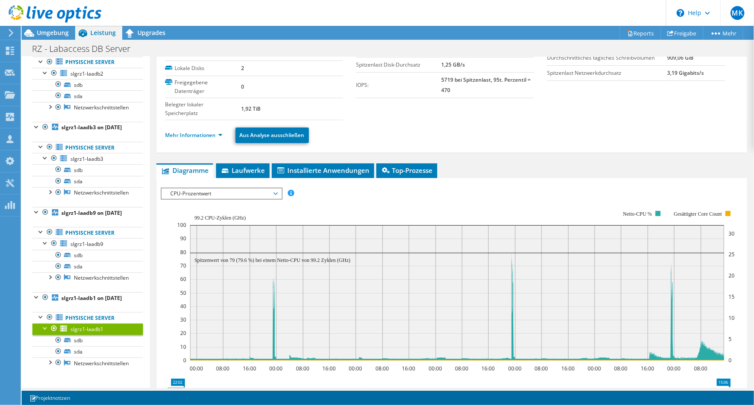
scroll to position [0, 0]
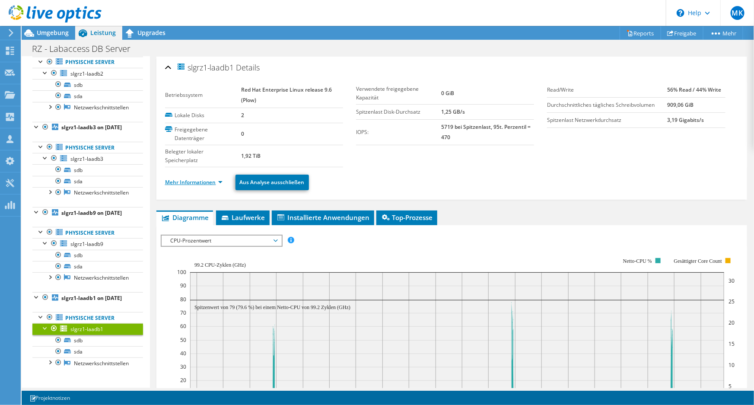
click at [198, 181] on link "Mehr Informationen" at bounding box center [194, 182] width 58 height 7
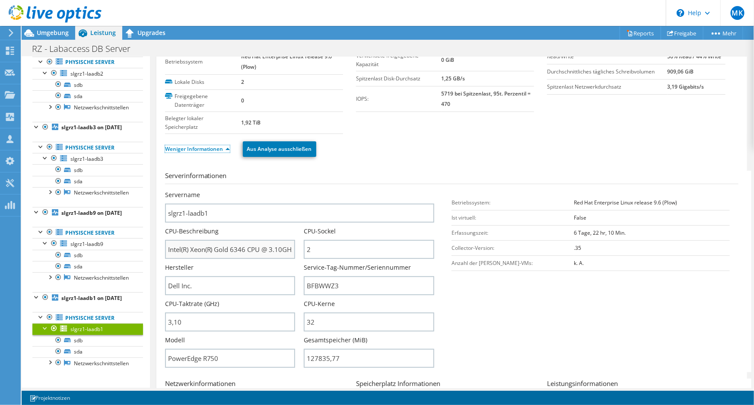
scroll to position [78, 0]
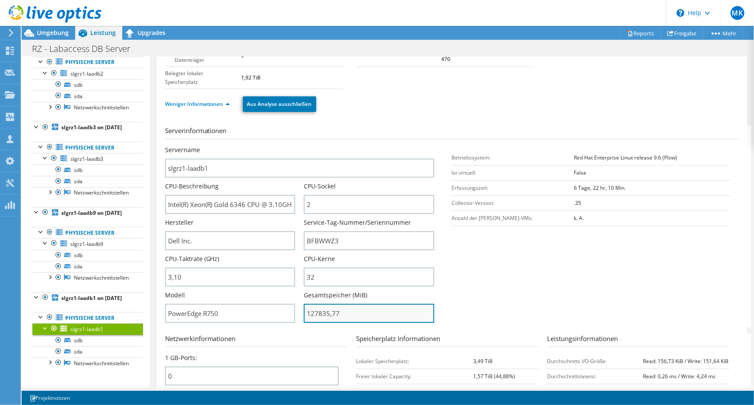
drag, startPoint x: 326, startPoint y: 315, endPoint x: 316, endPoint y: 316, distance: 10.4
click at [316, 316] on input "127835,77" at bounding box center [369, 313] width 131 height 19
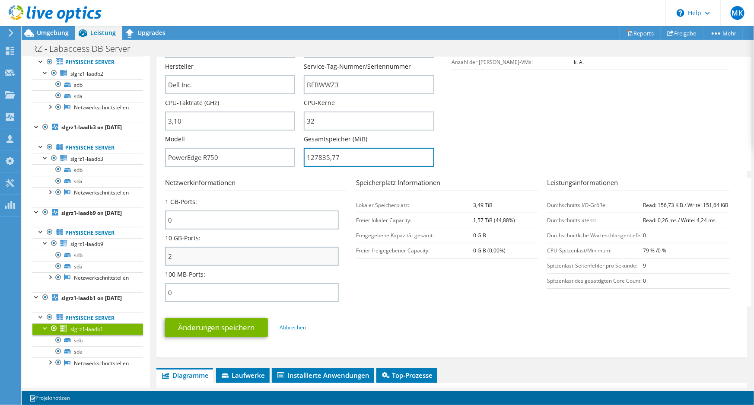
scroll to position [236, 0]
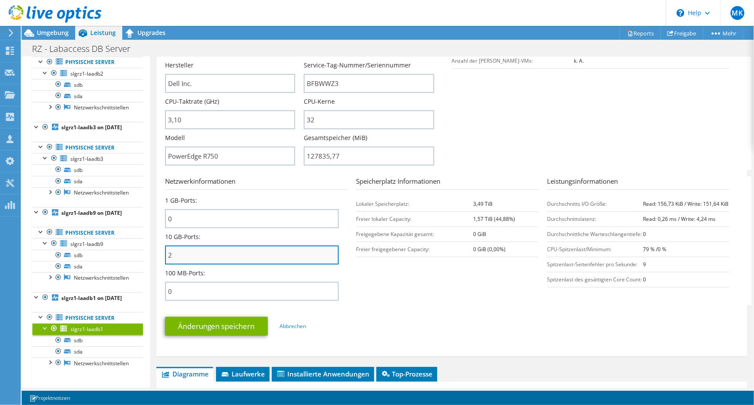
type input "12783577"
drag, startPoint x: 175, startPoint y: 256, endPoint x: 165, endPoint y: 256, distance: 9.5
click at [165, 256] on input "2" at bounding box center [252, 255] width 174 height 19
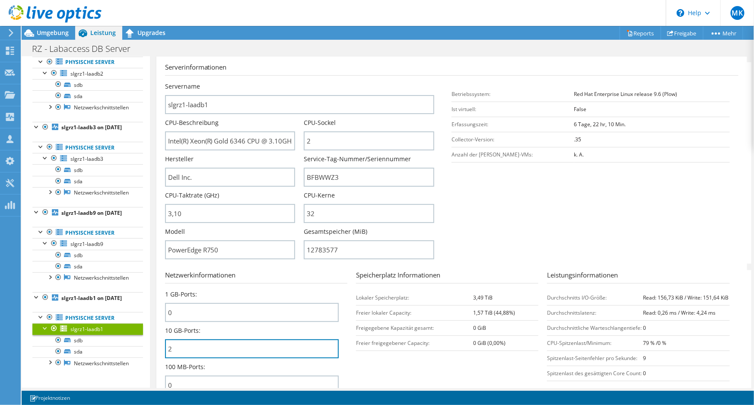
scroll to position [118, 0]
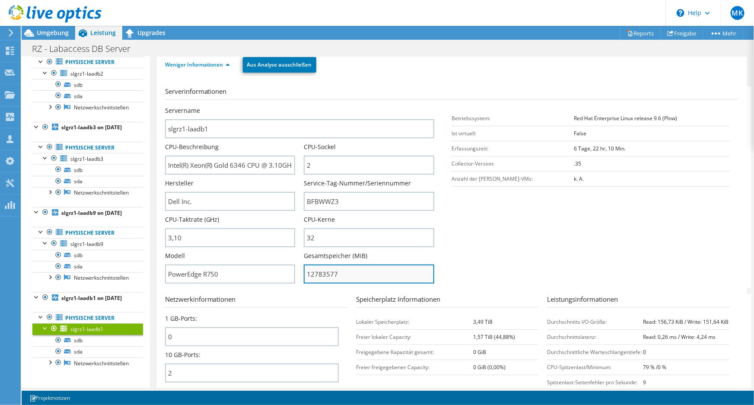
click at [323, 275] on input "12783577" at bounding box center [369, 274] width 131 height 19
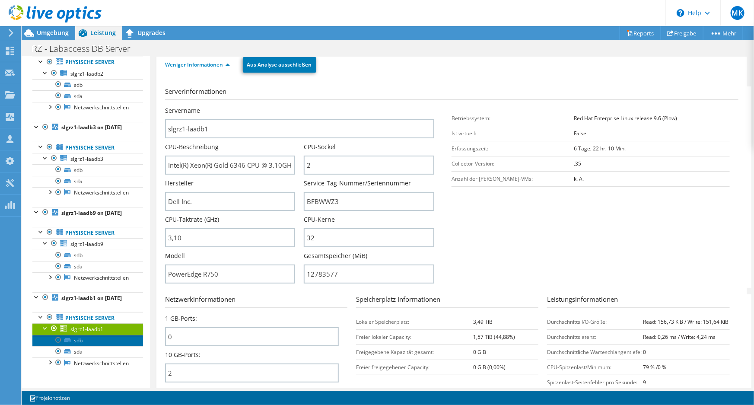
drag, startPoint x: 76, startPoint y: 339, endPoint x: 89, endPoint y: 335, distance: 13.3
click at [76, 339] on link "sdb" at bounding box center [87, 340] width 111 height 11
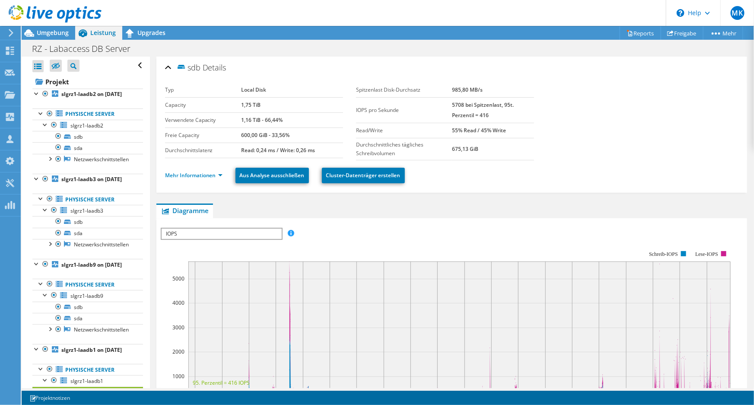
scroll to position [118, 0]
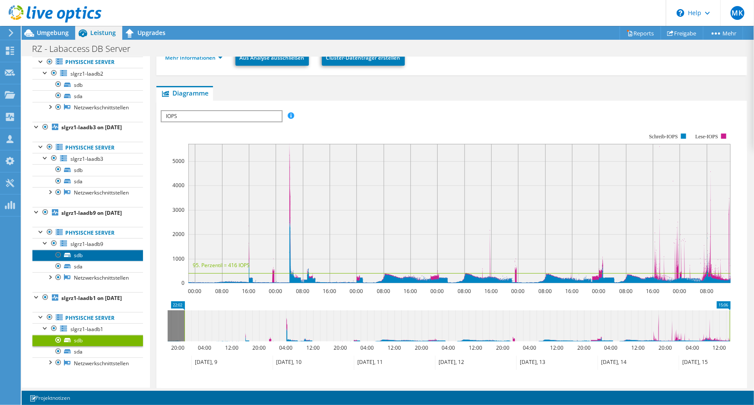
click at [78, 250] on link "sdb" at bounding box center [87, 255] width 111 height 11
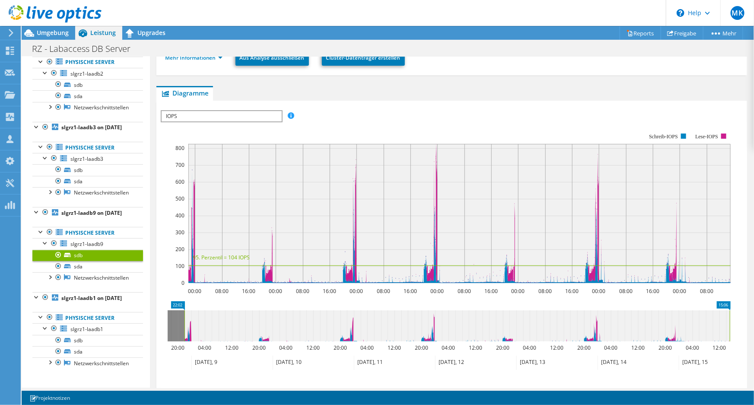
scroll to position [0, 0]
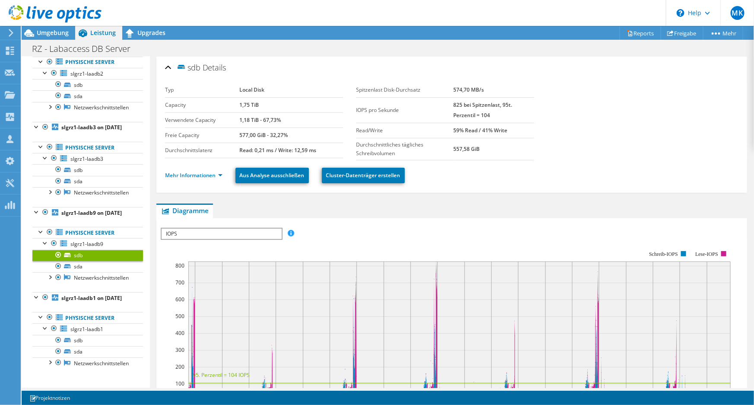
click at [209, 233] on span "IOPS" at bounding box center [222, 234] width 120 height 10
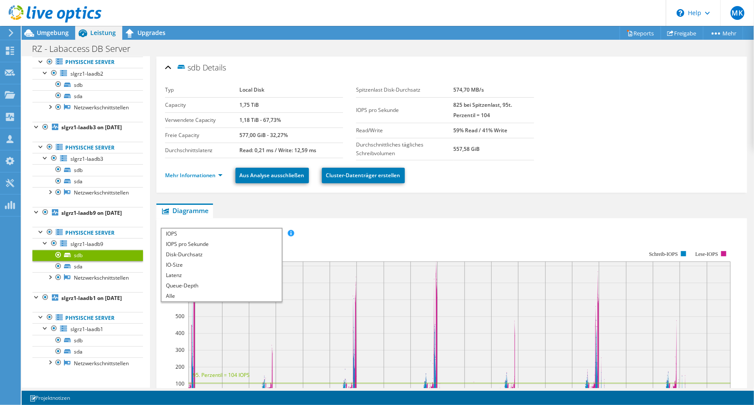
click at [209, 233] on span "IOPS" at bounding box center [222, 234] width 120 height 10
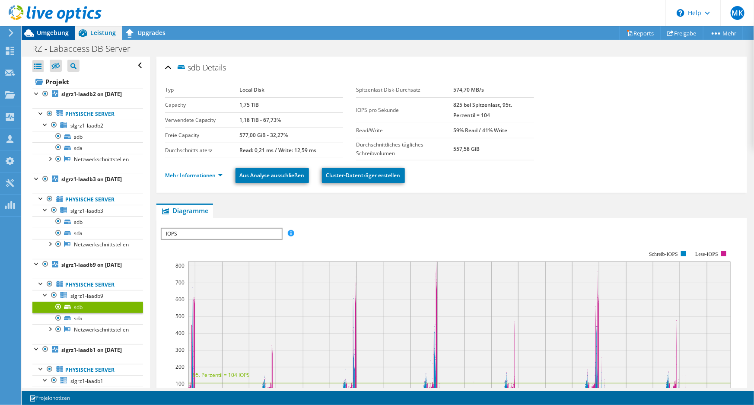
click at [62, 37] on div "Umgebung" at bounding box center [49, 33] width 54 height 14
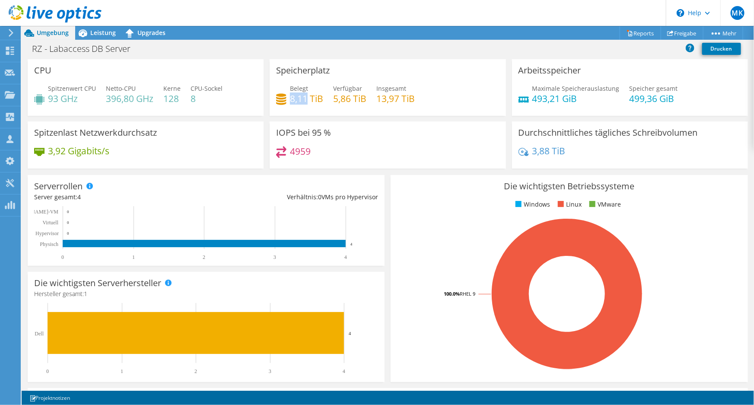
drag, startPoint x: 290, startPoint y: 100, endPoint x: 305, endPoint y: 98, distance: 14.9
click at [305, 98] on h4 "8,11 TiB" at bounding box center [306, 99] width 33 height 10
drag, startPoint x: 528, startPoint y: 150, endPoint x: 561, endPoint y: 150, distance: 32.4
click at [561, 150] on h4 "3,88 TiB" at bounding box center [549, 151] width 33 height 10
click at [533, 150] on h4 "3,88 TiB" at bounding box center [549, 151] width 33 height 10
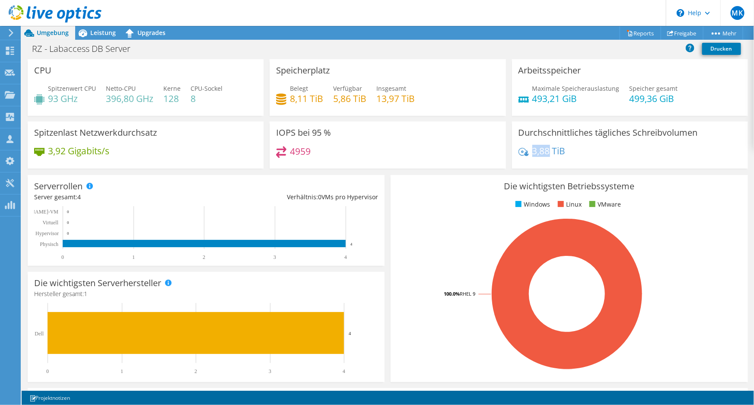
drag, startPoint x: 530, startPoint y: 152, endPoint x: 547, endPoint y: 151, distance: 16.4
click at [547, 151] on h4 "3,88 TiB" at bounding box center [549, 151] width 33 height 10
drag, startPoint x: 290, startPoint y: 99, endPoint x: 307, endPoint y: 99, distance: 17.3
click at [307, 99] on h4 "8,11 TiB" at bounding box center [306, 99] width 33 height 10
drag, startPoint x: 528, startPoint y: 154, endPoint x: 545, endPoint y: 150, distance: 17.3
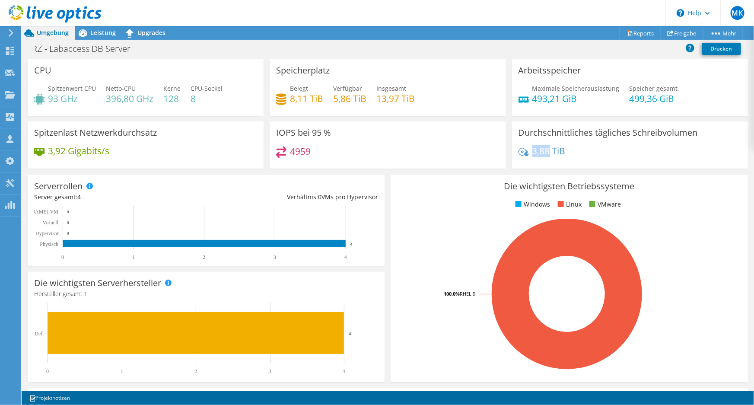
click at [545, 150] on h4 "3,88 TiB" at bounding box center [549, 151] width 33 height 10
click at [291, 21] on header "MK Vertriebspartner Martin Kiefer MKiefer@leitwerk.de Leitwerk AG My Profile Lo…" at bounding box center [377, 13] width 754 height 26
click at [93, 35] on span "Leistung" at bounding box center [103, 33] width 26 height 8
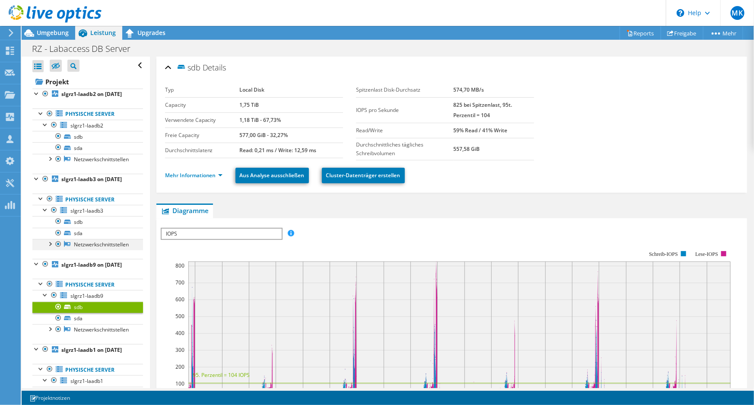
click at [50, 248] on div at bounding box center [49, 243] width 9 height 9
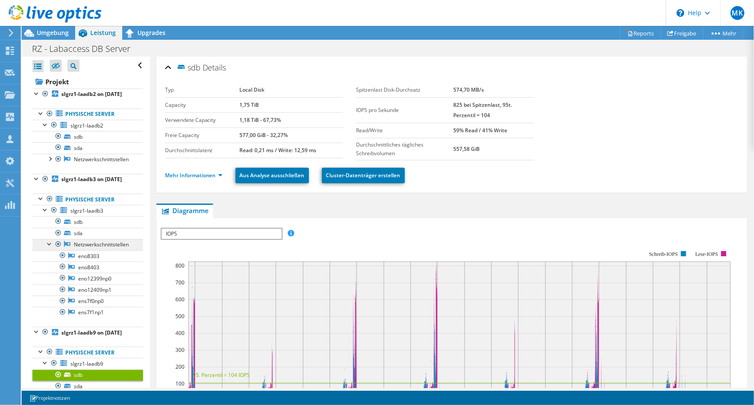
click at [105, 250] on link "Netzwerkschnittstellen" at bounding box center [87, 244] width 111 height 11
click at [107, 250] on link "Netzwerkschnittstellen" at bounding box center [87, 244] width 111 height 11
click at [93, 214] on span "slgrz1-laadb3" at bounding box center [86, 210] width 33 height 7
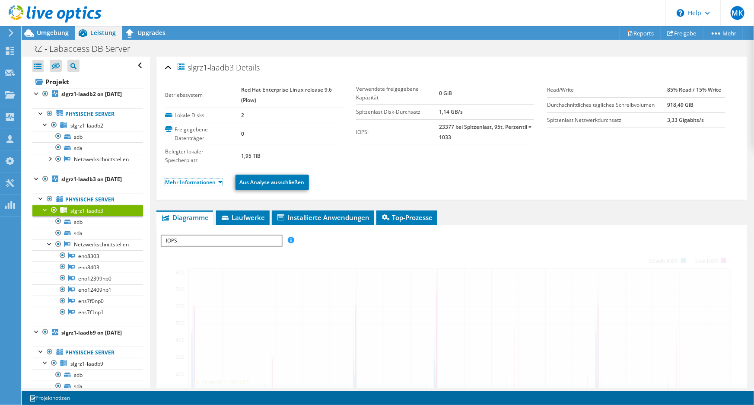
click at [202, 180] on link "Mehr Informationen" at bounding box center [194, 182] width 58 height 7
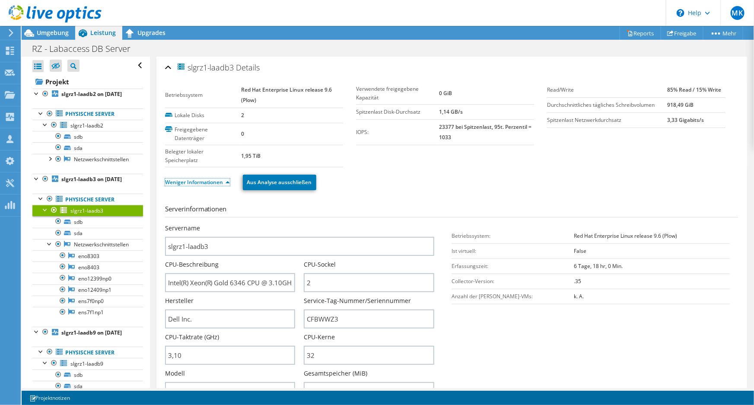
scroll to position [196, 0]
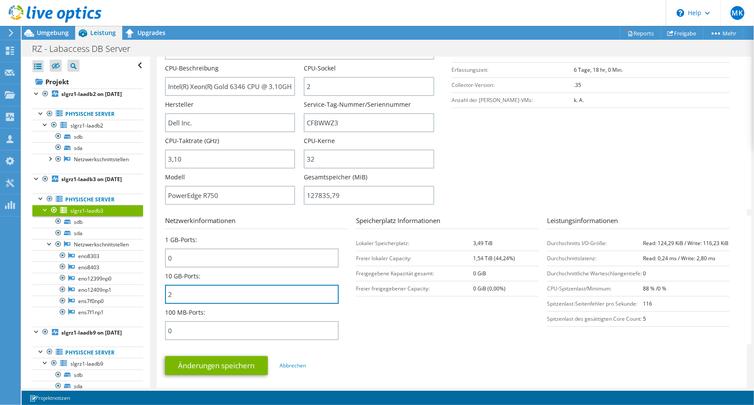
drag, startPoint x: 177, startPoint y: 300, endPoint x: 151, endPoint y: 300, distance: 25.9
click at [151, 300] on div "slgrz1-laadb3 Details Betriebssystem Red Hat Enterprise Linux release 9.6 (Plow…" at bounding box center [452, 326] width 604 height 932
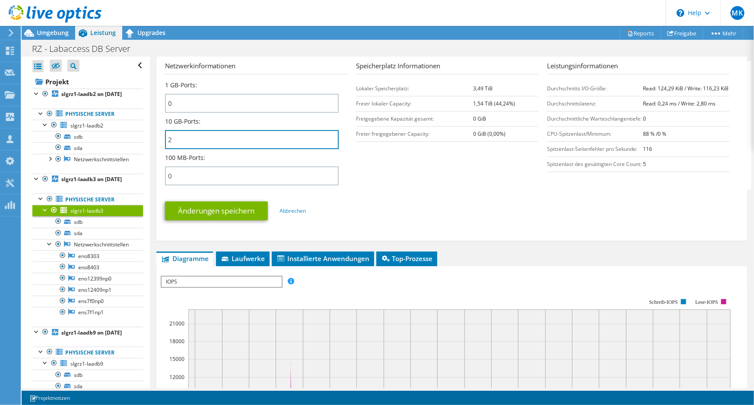
scroll to position [393, 0]
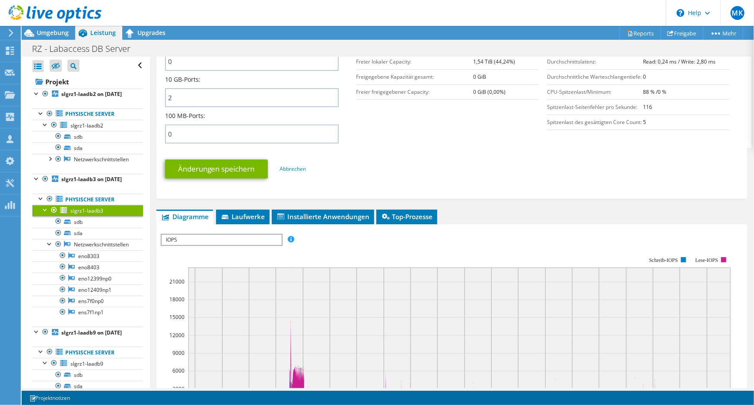
click at [223, 243] on span "IOPS" at bounding box center [222, 240] width 120 height 10
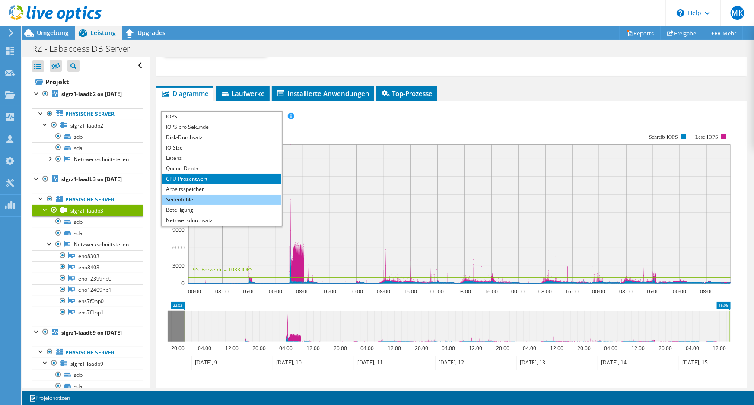
scroll to position [511, 0]
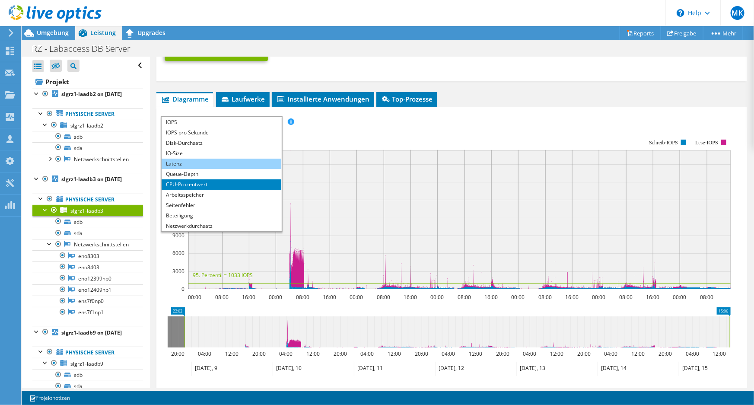
click at [221, 166] on li "Latenz" at bounding box center [222, 164] width 120 height 10
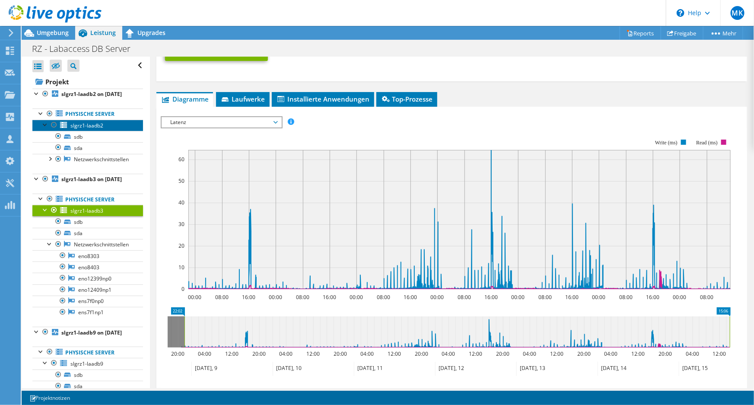
click at [83, 129] on span "slgrz1-laadb2" at bounding box center [86, 125] width 33 height 7
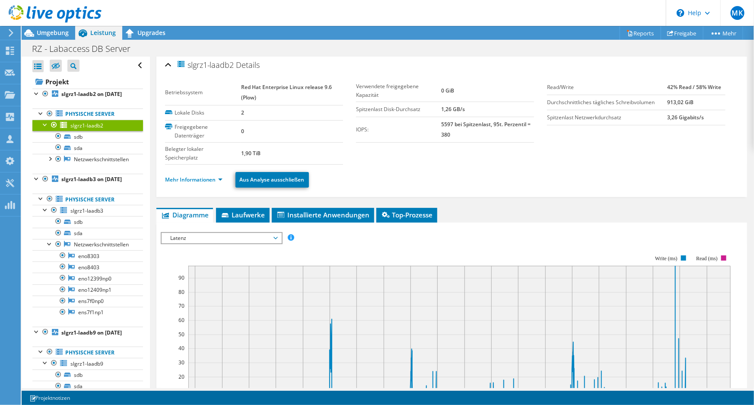
scroll to position [0, 0]
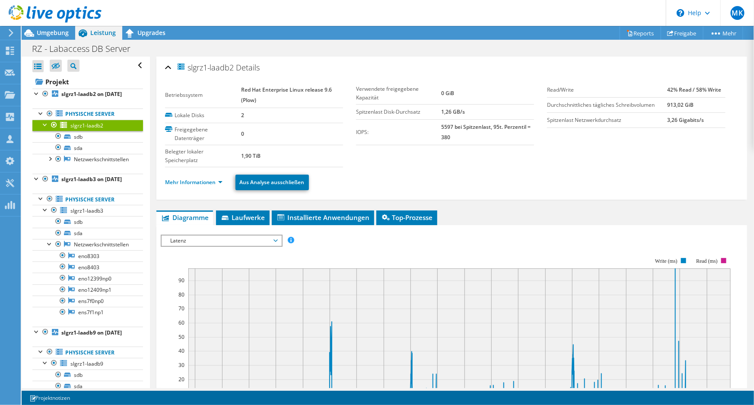
click at [204, 238] on span "Latenz" at bounding box center [221, 241] width 111 height 10
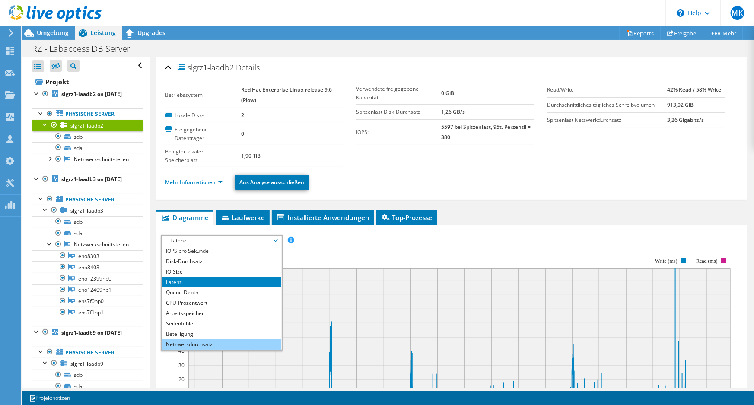
click at [213, 340] on li "Netzwerkdurchsatz" at bounding box center [222, 344] width 120 height 10
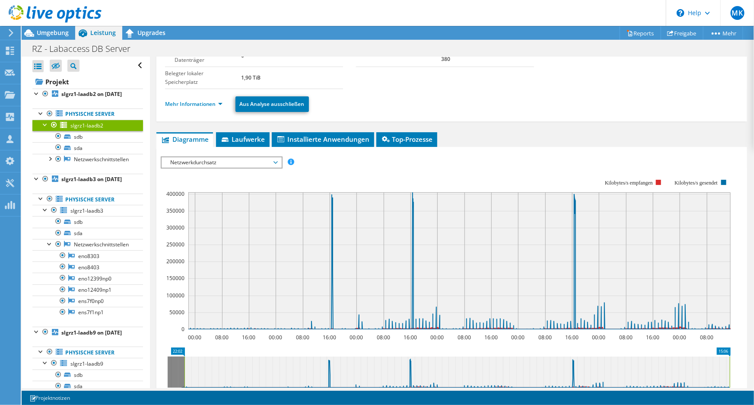
scroll to position [118, 0]
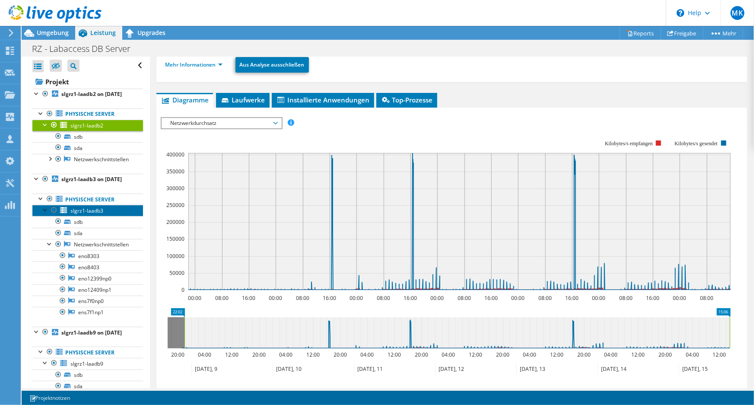
drag, startPoint x: 95, startPoint y: 226, endPoint x: 100, endPoint y: 223, distance: 6.0
click at [95, 214] on span "slgrz1-laadb3" at bounding box center [86, 210] width 33 height 7
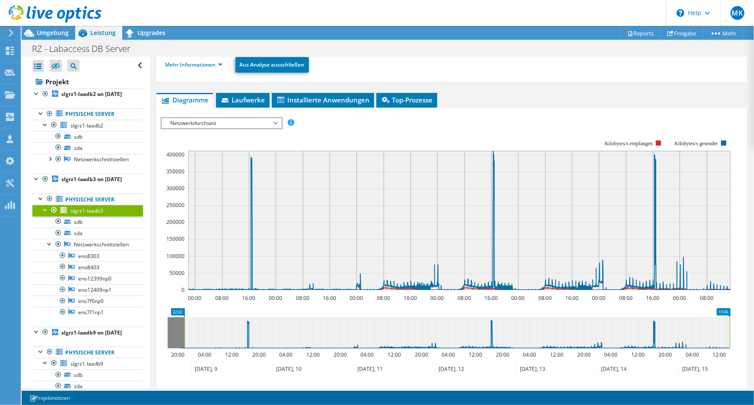
click at [225, 121] on span "Netzwerkdurchsatz" at bounding box center [221, 123] width 111 height 10
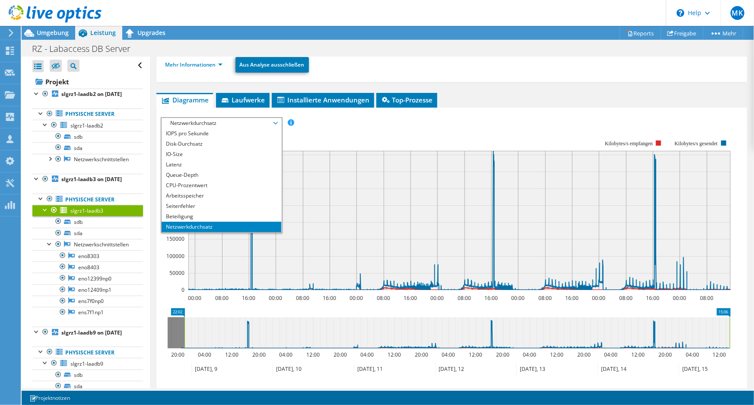
click at [225, 121] on span "Netzwerkdurchsatz" at bounding box center [221, 123] width 111 height 10
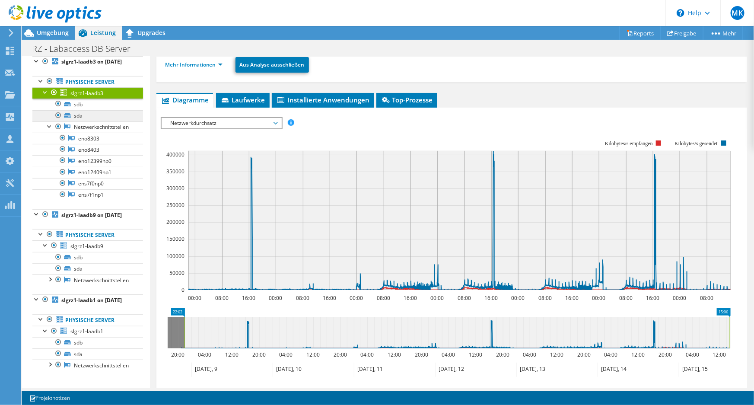
scroll to position [149, 0]
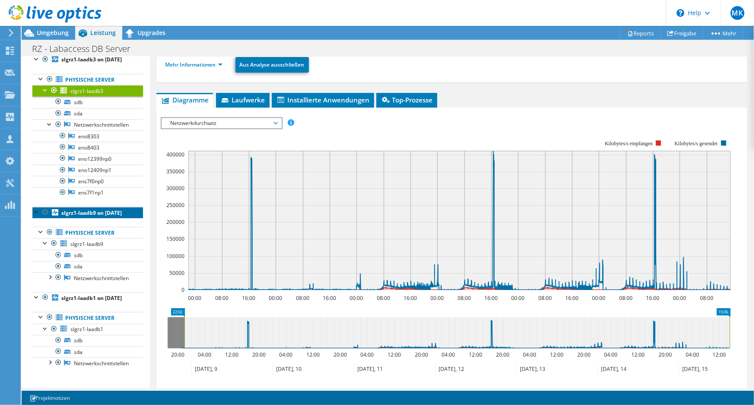
click at [73, 209] on b "slgrz1-laadb9 on 8/15/2025" at bounding box center [91, 212] width 61 height 7
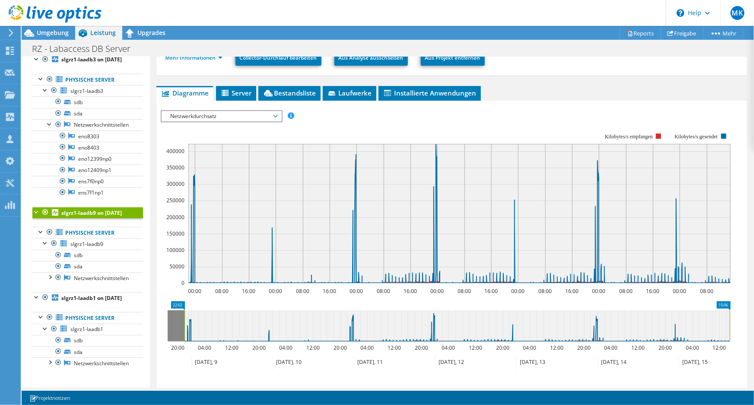
click at [244, 115] on span "Netzwerkdurchsatz" at bounding box center [221, 116] width 111 height 10
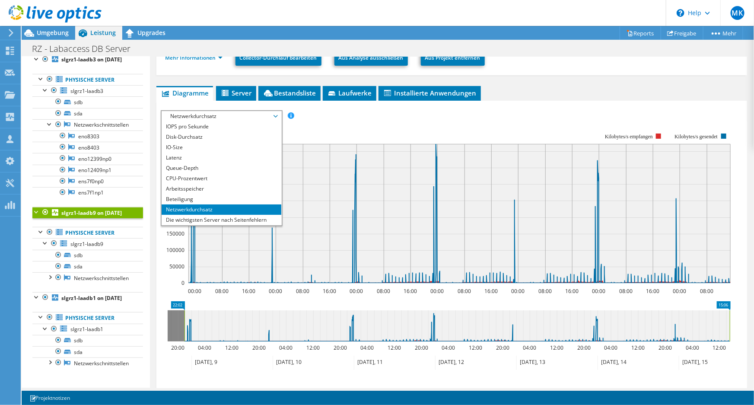
click at [222, 207] on li "Netzwerkdurchsatz" at bounding box center [222, 209] width 120 height 10
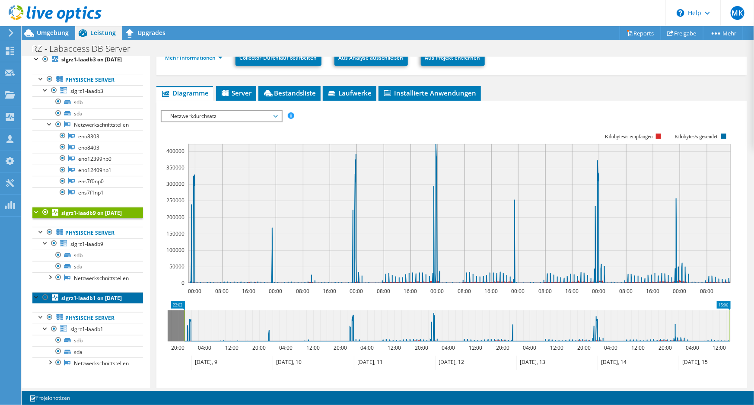
click at [70, 294] on b "slgrz1-laadb1 on 8/15/2025" at bounding box center [91, 297] width 61 height 7
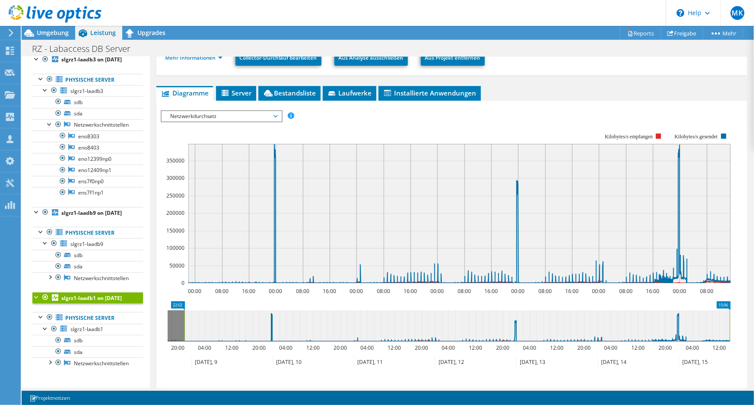
click at [226, 117] on span "Netzwerkdurchsatz" at bounding box center [221, 116] width 111 height 10
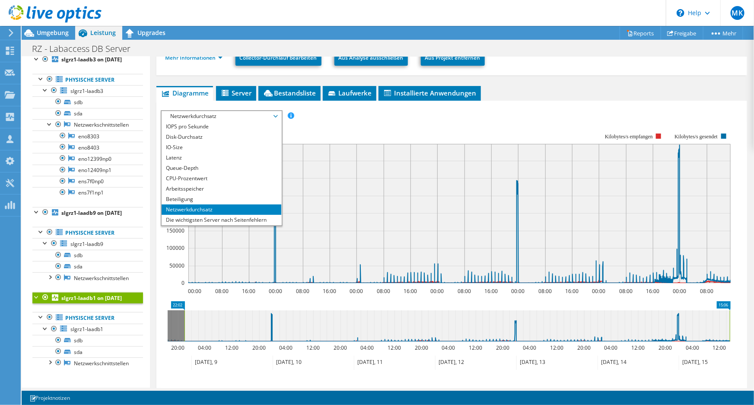
click at [193, 206] on li "Netzwerkdurchsatz" at bounding box center [222, 209] width 120 height 10
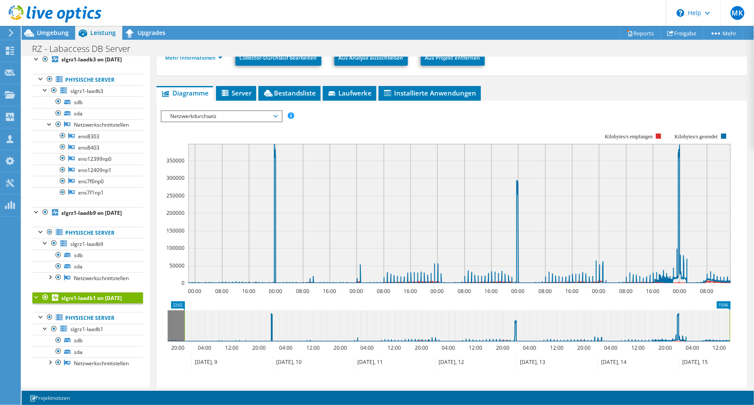
click at [294, 128] on rect at bounding box center [446, 208] width 570 height 173
click at [22, 95] on div "Projekte" at bounding box center [41, 95] width 42 height 22
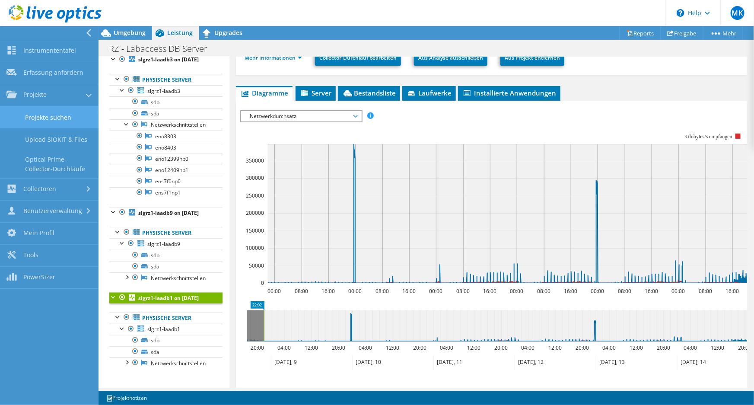
click at [63, 121] on link "Projekte suchen" at bounding box center [49, 117] width 99 height 22
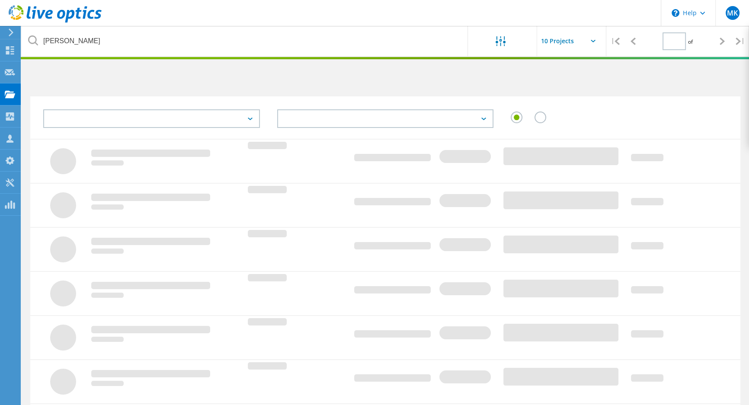
type input "1"
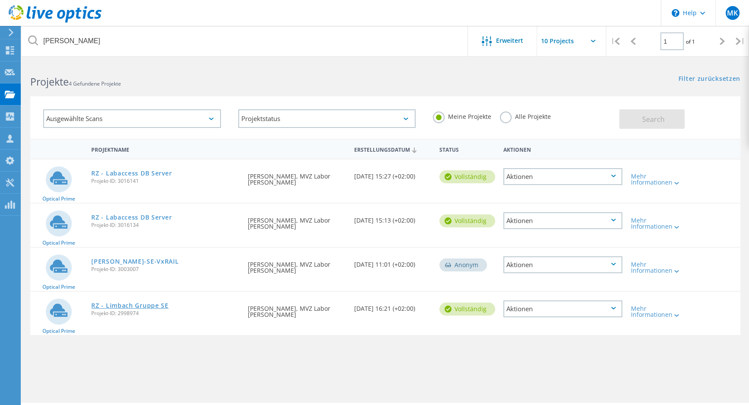
click at [141, 305] on link "RZ - Limbach Gruppe SE" at bounding box center [129, 306] width 77 height 6
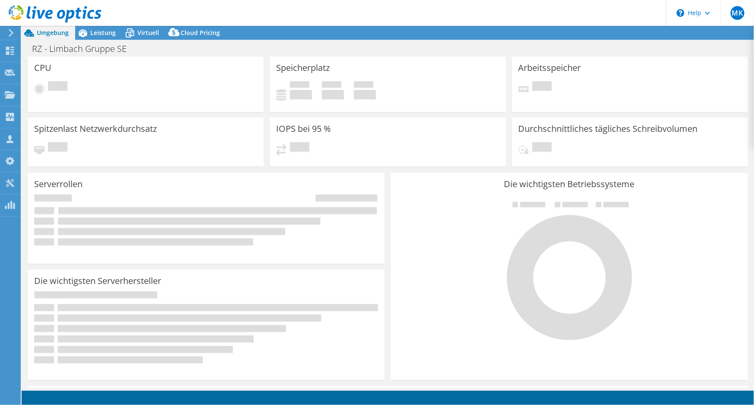
select select "USD"
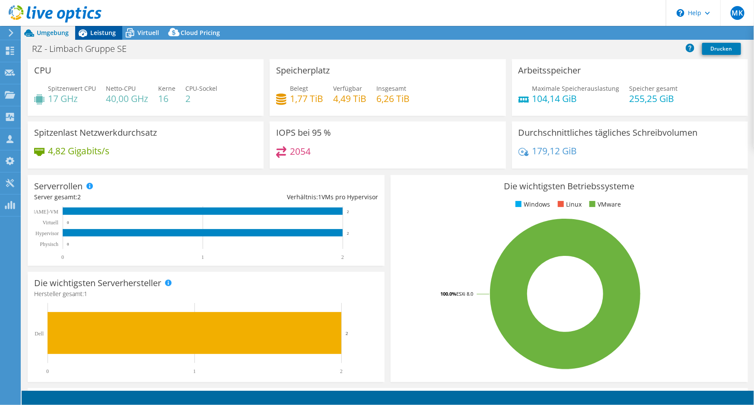
click at [107, 37] on div "Leistung" at bounding box center [98, 33] width 47 height 14
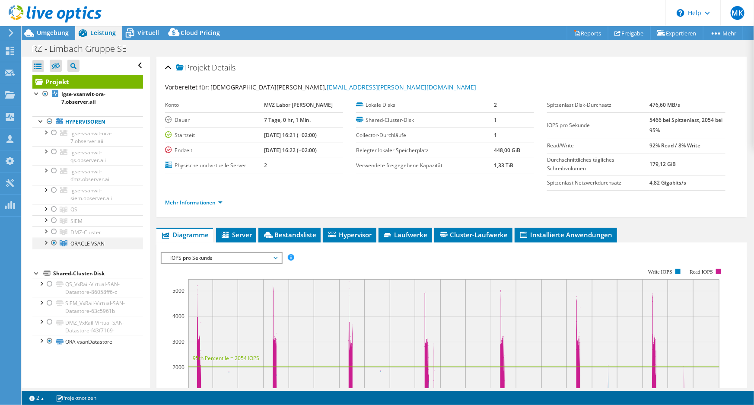
click at [47, 243] on div at bounding box center [45, 242] width 9 height 9
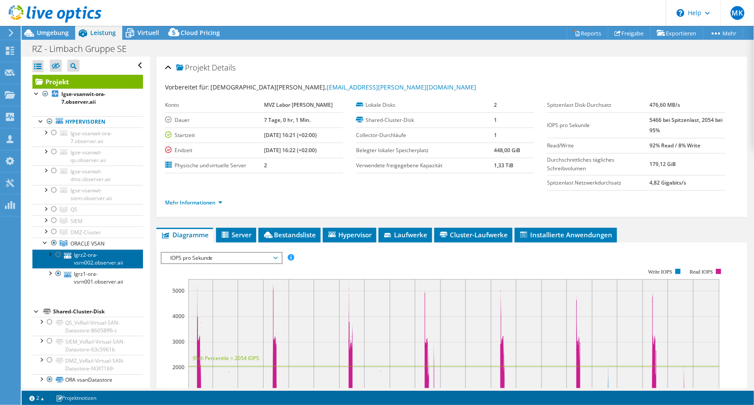
click at [91, 259] on link "lgrz2-ora-vsrn002.observer.aii" at bounding box center [87, 258] width 111 height 19
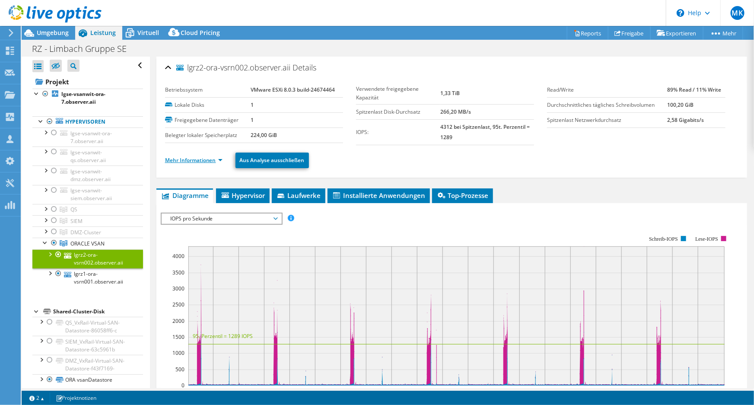
click at [205, 161] on link "Mehr Informationen" at bounding box center [194, 160] width 58 height 7
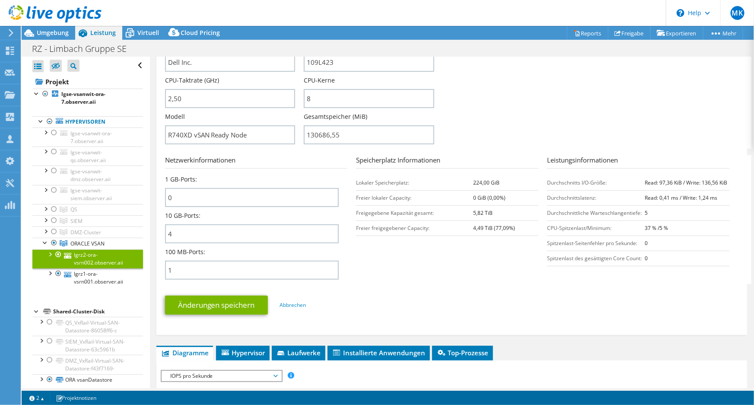
scroll to position [236, 0]
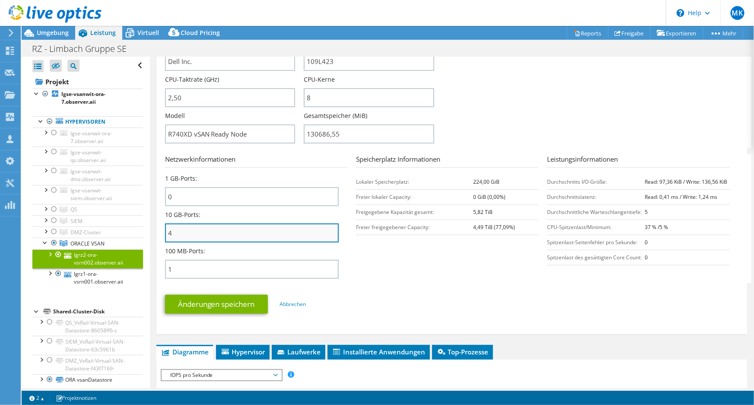
click at [174, 229] on input "4" at bounding box center [252, 233] width 174 height 19
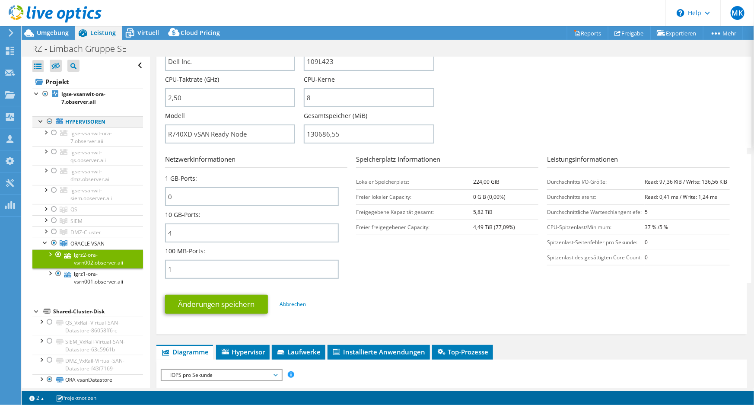
click at [48, 123] on div at bounding box center [49, 121] width 9 height 10
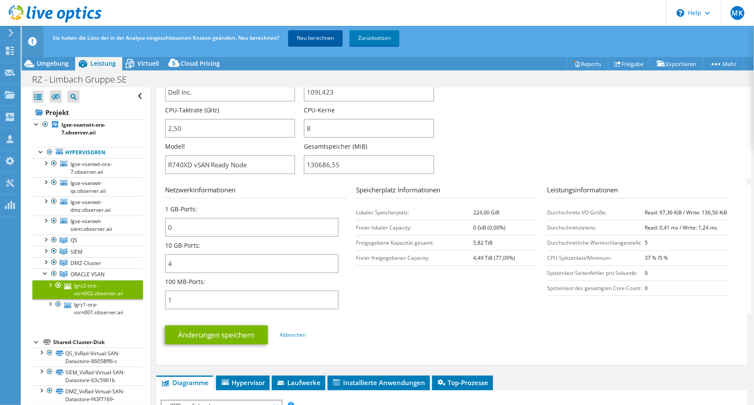
click at [323, 45] on link "Neu berechnen" at bounding box center [315, 38] width 54 height 16
click at [77, 244] on span "DMZ-Cluster" at bounding box center [73, 239] width 7 height 7
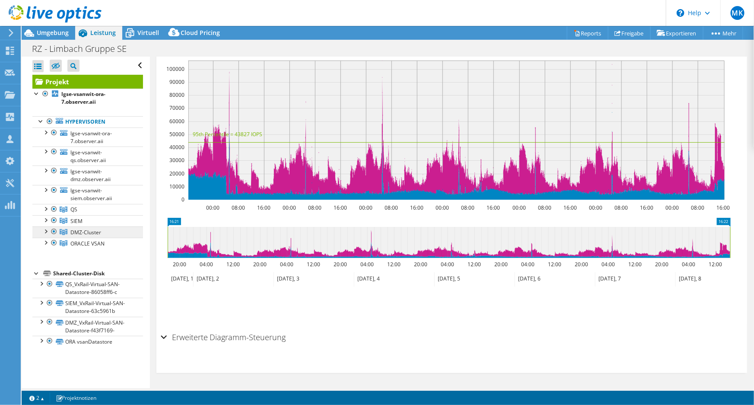
scroll to position [216, 0]
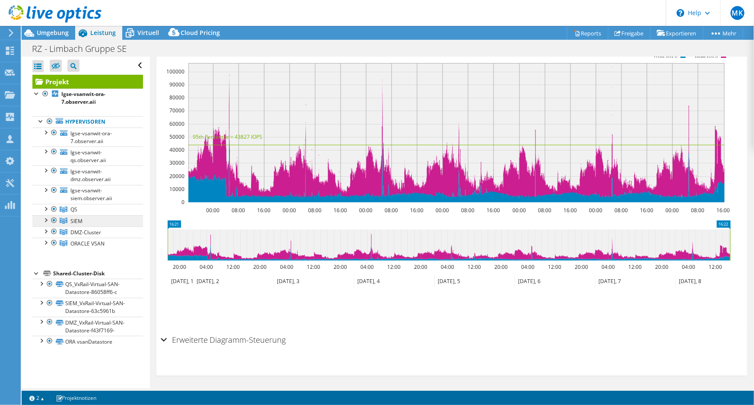
click at [76, 213] on span "SIEM" at bounding box center [73, 209] width 7 height 7
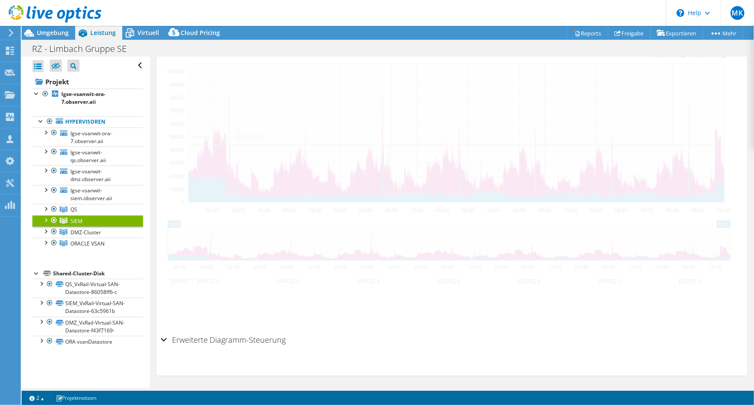
scroll to position [172, 0]
click at [45, 220] on div at bounding box center [45, 219] width 9 height 9
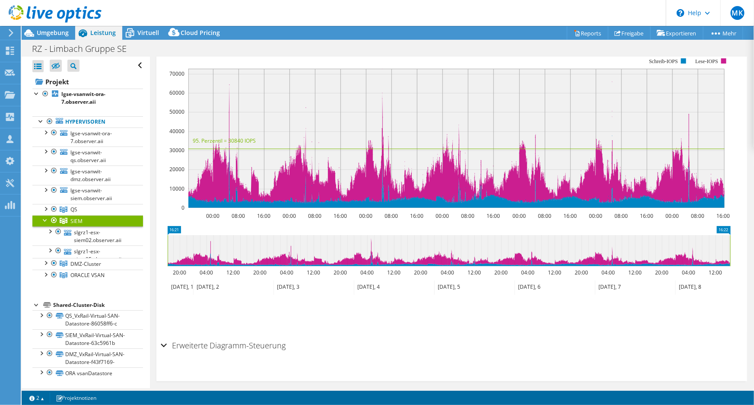
scroll to position [178, 0]
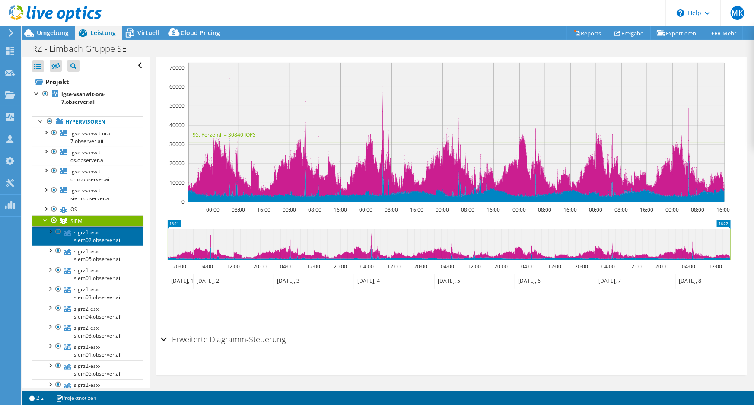
click at [87, 234] on link "slgrz1-esx-siem02.observer.aii" at bounding box center [87, 236] width 111 height 19
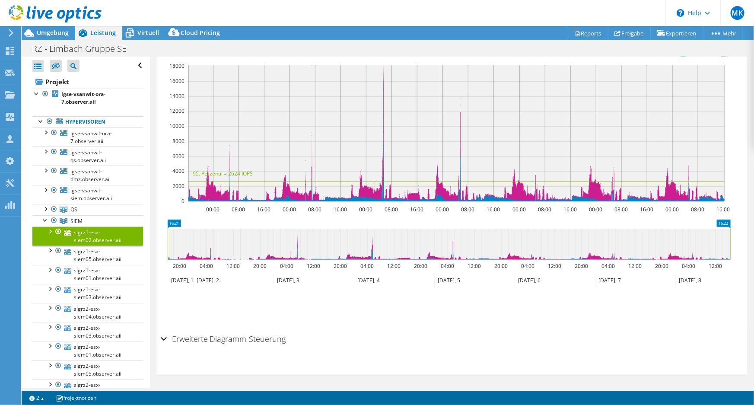
scroll to position [0, 0]
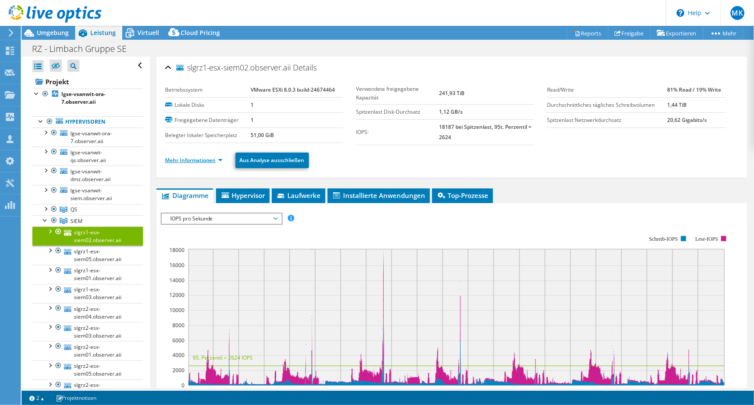
click at [194, 160] on link "Mehr Informationen" at bounding box center [194, 160] width 58 height 7
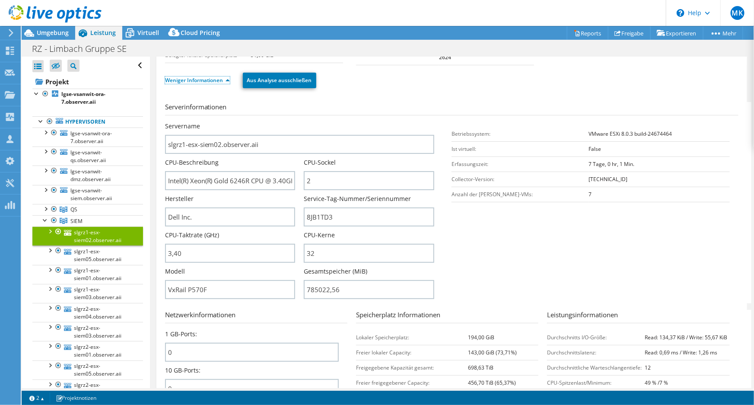
scroll to position [78, 0]
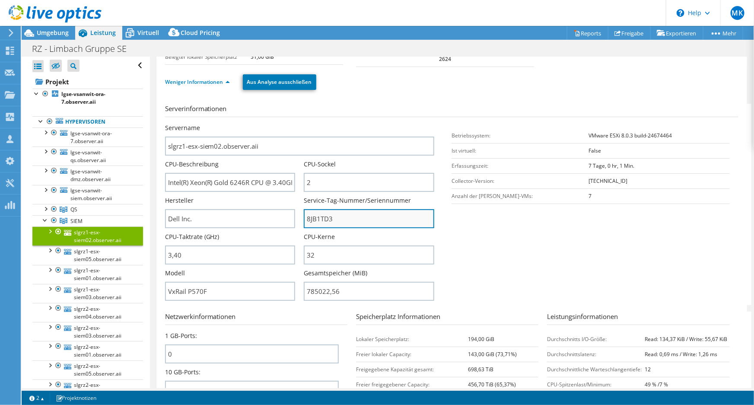
click at [311, 217] on input "8JB1TD3" at bounding box center [369, 218] width 131 height 19
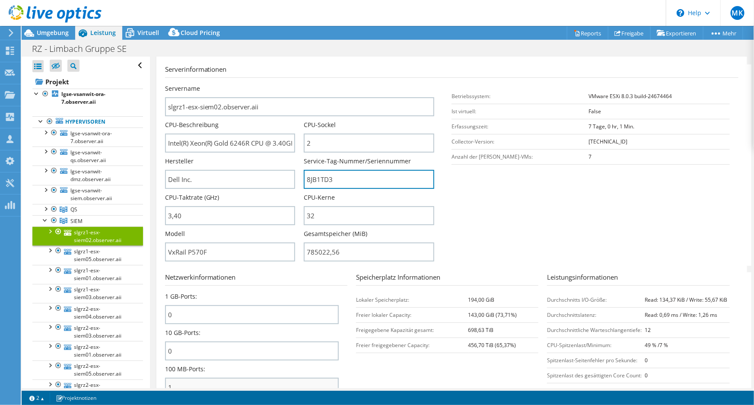
scroll to position [0, 0]
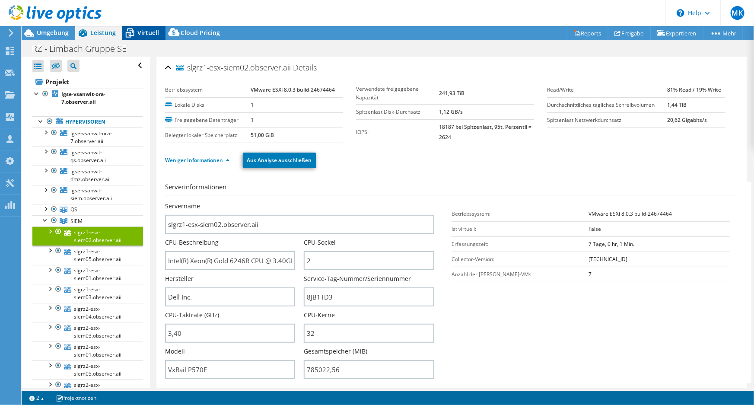
click at [151, 34] on span "Virtuell" at bounding box center [148, 33] width 22 height 8
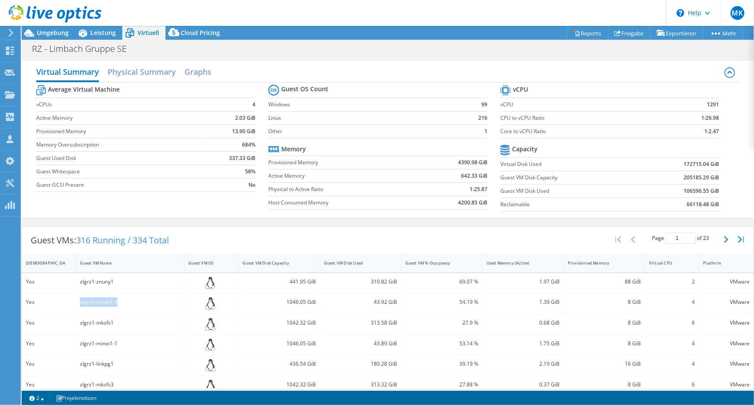
drag, startPoint x: 80, startPoint y: 303, endPoint x: 160, endPoint y: 298, distance: 80.1
click at [160, 298] on div "zlgrz1-minio1-3" at bounding box center [130, 302] width 100 height 10
drag, startPoint x: 683, startPoint y: 300, endPoint x: 690, endPoint y: 300, distance: 7.8
click at [690, 300] on div "4" at bounding box center [672, 304] width 54 height 20
drag, startPoint x: 636, startPoint y: 302, endPoint x: 623, endPoint y: 302, distance: 13.8
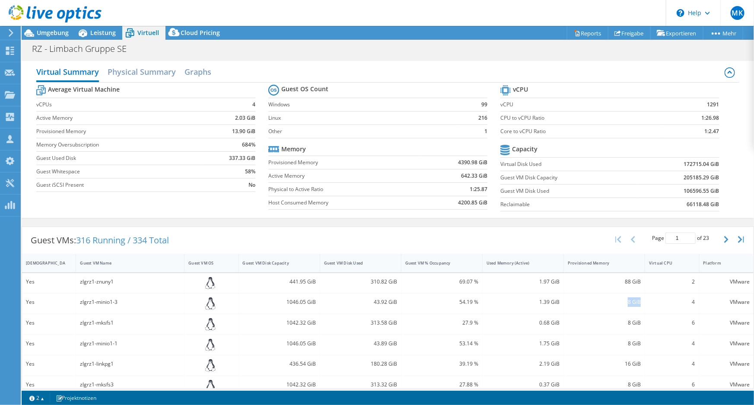
click at [623, 302] on div "8 GiB" at bounding box center [604, 304] width 81 height 20
click at [683, 33] on link "Exportieren" at bounding box center [677, 32] width 53 height 13
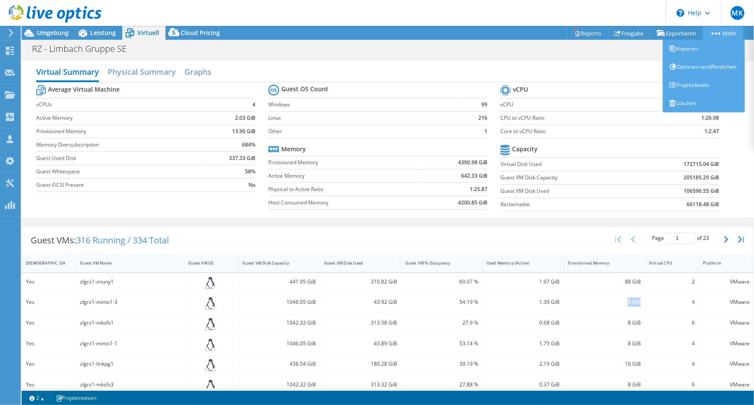
click at [724, 33] on link "Mehr" at bounding box center [723, 32] width 40 height 13
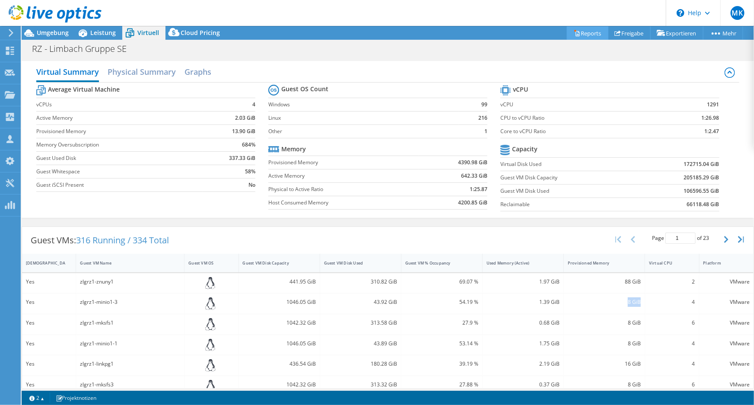
click at [581, 29] on link "Reports" at bounding box center [588, 32] width 42 height 13
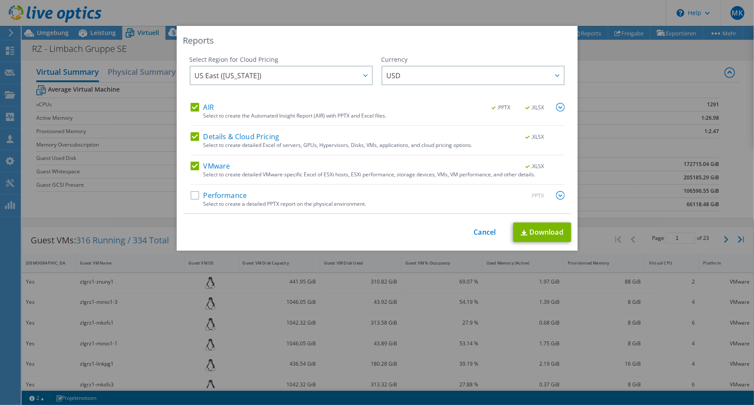
click at [191, 107] on label "AIR" at bounding box center [202, 107] width 23 height 9
click at [0, 0] on input "AIR" at bounding box center [0, 0] width 0 height 0
click at [193, 139] on label "Details & Cloud Pricing" at bounding box center [235, 136] width 89 height 9
click at [0, 0] on input "Details & Cloud Pricing" at bounding box center [0, 0] width 0 height 0
click at [539, 233] on link "Download" at bounding box center [543, 232] width 58 height 19
